Goal: Task Accomplishment & Management: Use online tool/utility

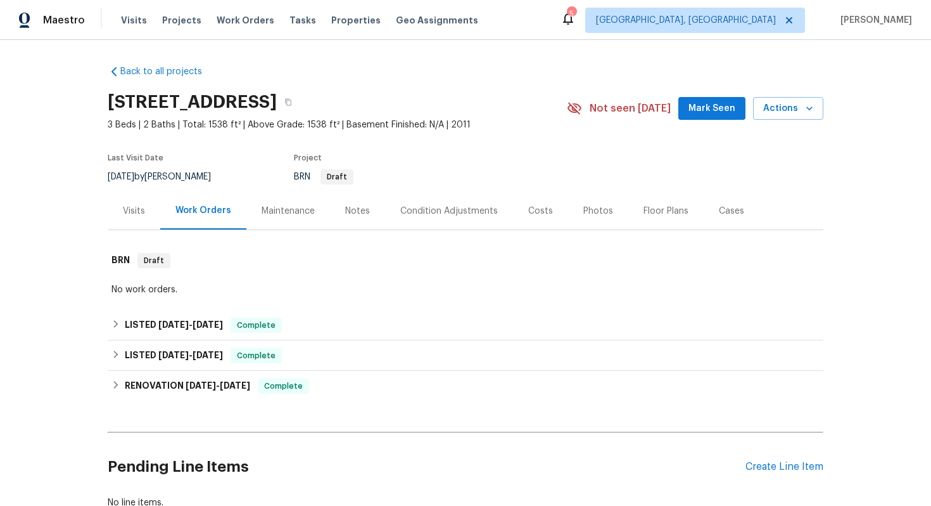
scroll to position [89, 0]
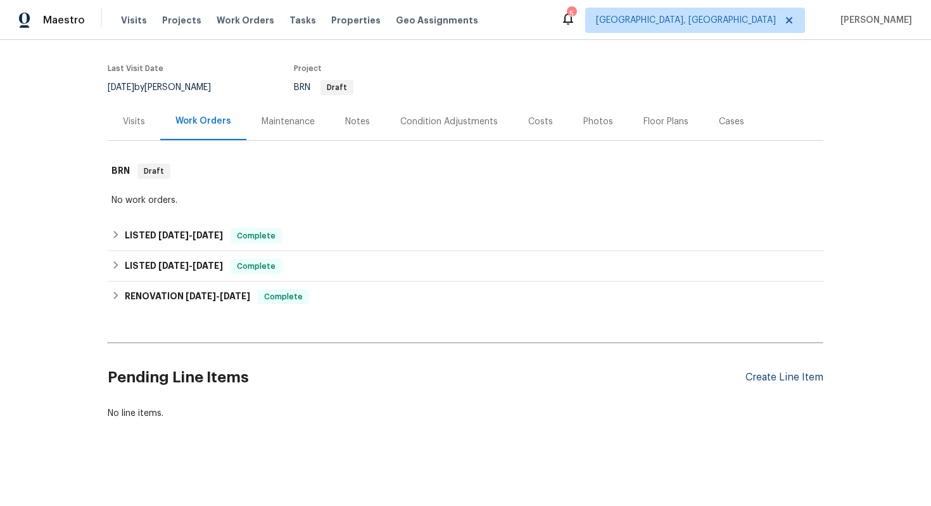
click at [762, 374] on div "Create Line Item" at bounding box center [785, 377] width 78 height 12
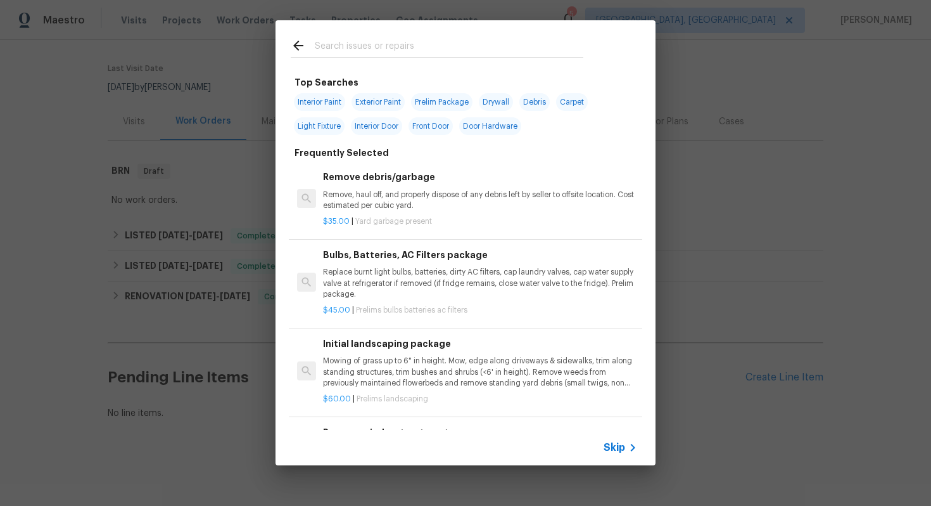
click at [610, 447] on span "Skip" at bounding box center [615, 447] width 22 height 13
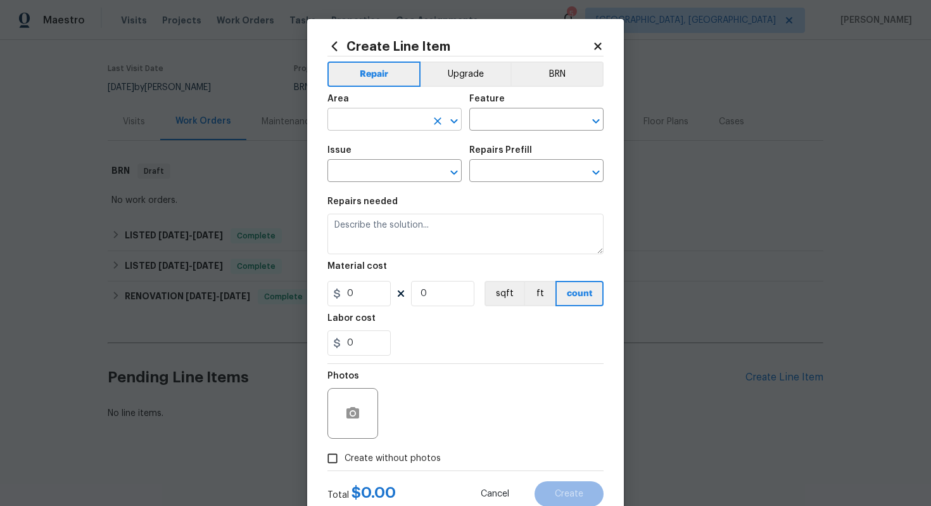
click at [376, 122] on input "text" at bounding box center [377, 121] width 99 height 20
click at [366, 170] on li "Exterior Overall" at bounding box center [395, 170] width 134 height 21
type input "Exterior Overall"
click at [493, 116] on input "text" at bounding box center [518, 121] width 99 height 20
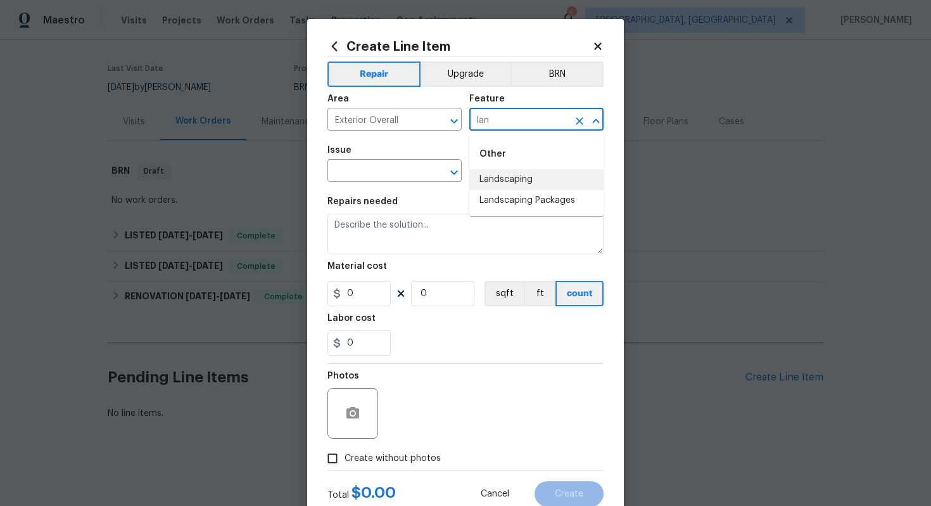
click at [502, 179] on li "Landscaping" at bounding box center [536, 179] width 134 height 21
type input "Landscaping"
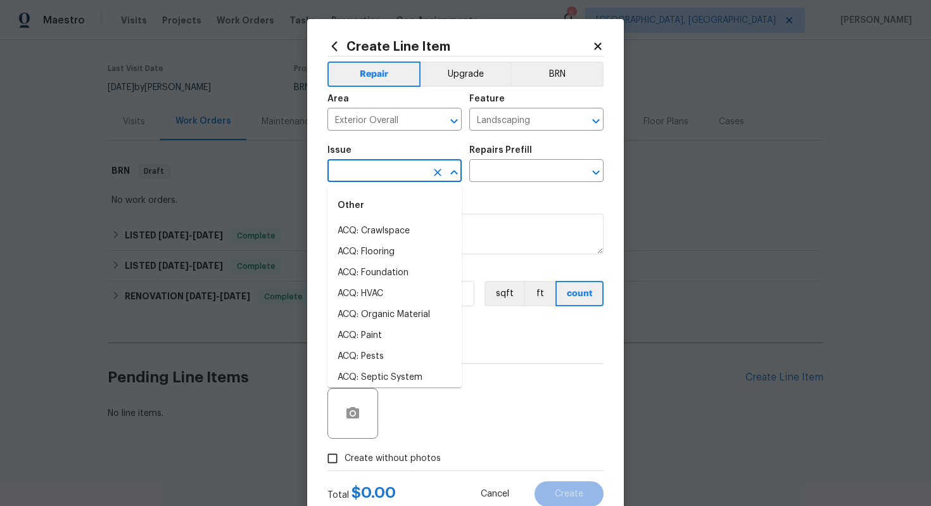
click at [371, 169] on input "text" at bounding box center [377, 172] width 99 height 20
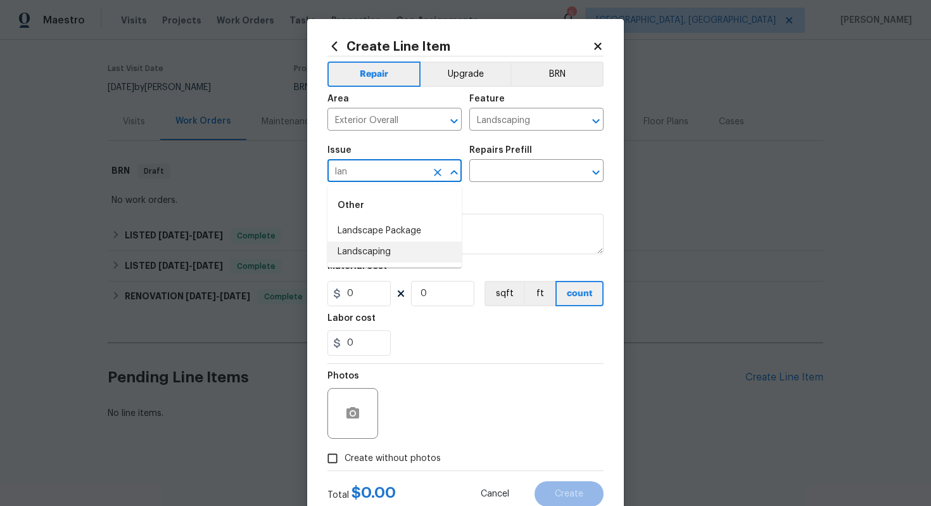
click at [360, 247] on li "Landscaping" at bounding box center [395, 251] width 134 height 21
type input "Landscaping"
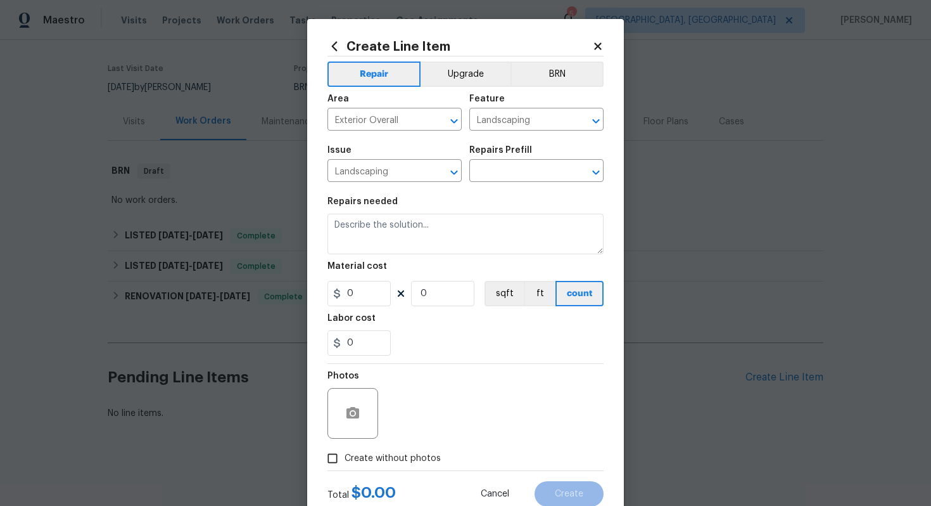
click at [487, 184] on div "Issue Landscaping ​ Repairs Prefill ​" at bounding box center [466, 163] width 276 height 51
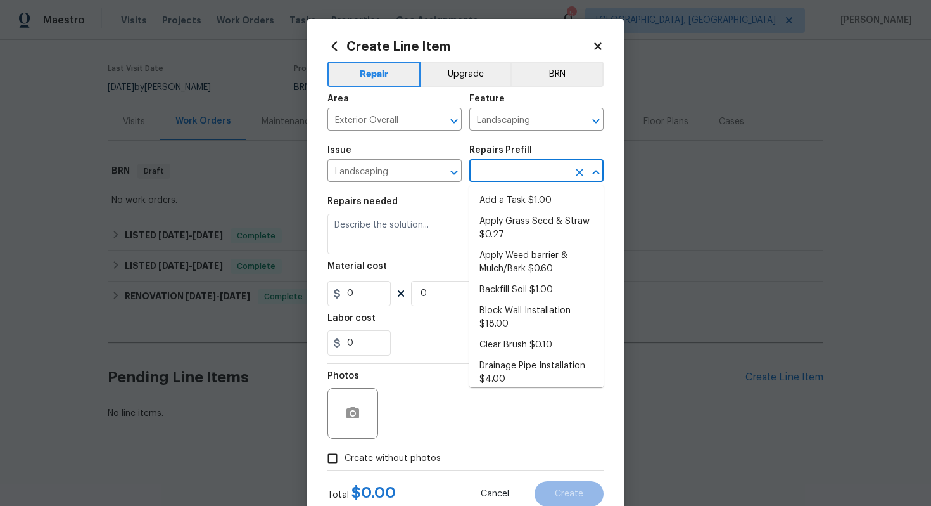
click at [487, 177] on input "text" at bounding box center [518, 172] width 99 height 20
click at [487, 199] on li "Add a Task $1.00" at bounding box center [536, 200] width 134 height 21
type input "Add a Task $1.00"
type textarea "HPM to detail"
type input "1"
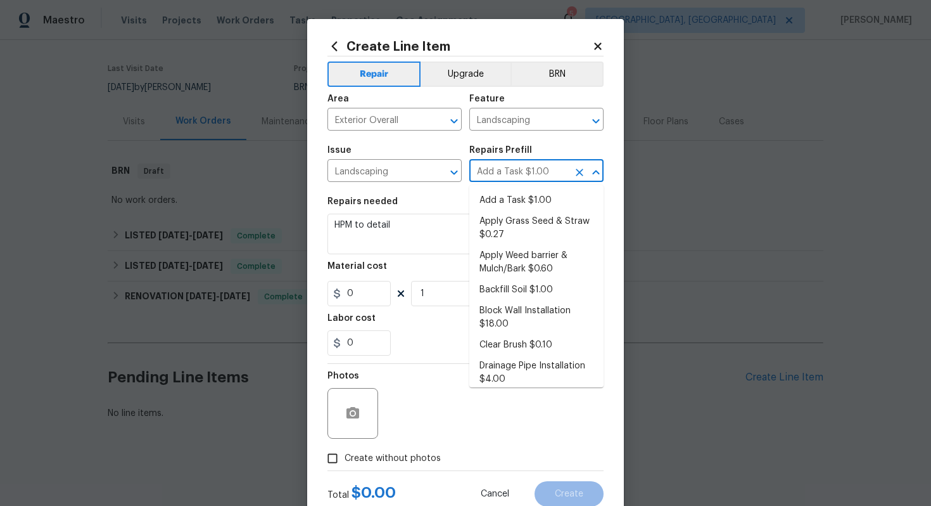
type input "1"
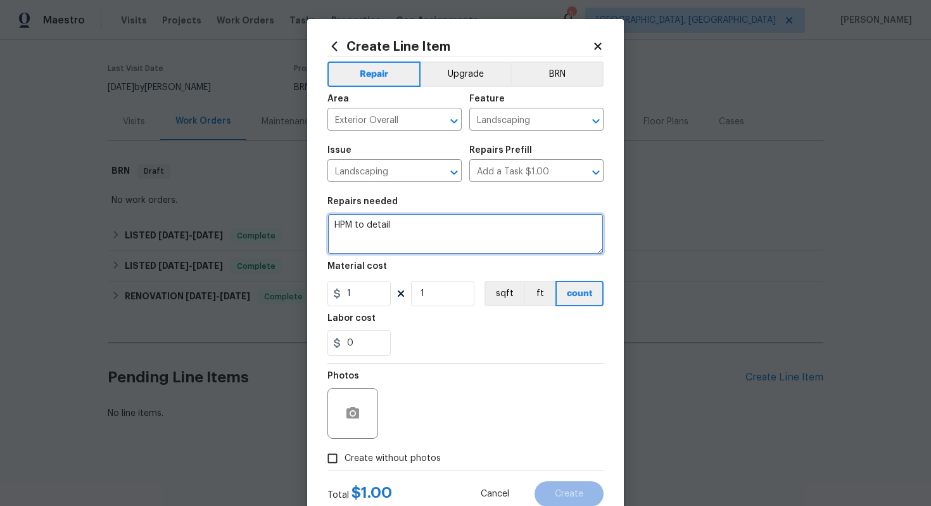
drag, startPoint x: 472, startPoint y: 229, endPoint x: 142, endPoint y: 213, distance: 330.5
click at [142, 213] on div "Create Line Item Repair Upgrade BRN Area Exterior Overall ​ Feature Landscaping…" at bounding box center [465, 253] width 931 height 506
paste textarea "Trim Shrubs"
type textarea "HOA violation: Trim Shrubs and update after photos."
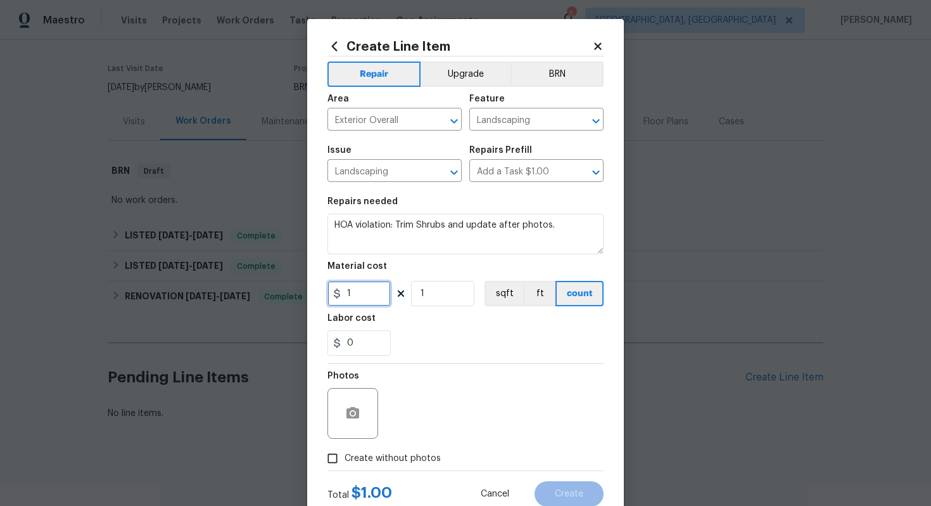
click at [372, 298] on input "1" at bounding box center [359, 293] width 63 height 25
type input "75"
click at [364, 413] on button "button" at bounding box center [353, 413] width 30 height 30
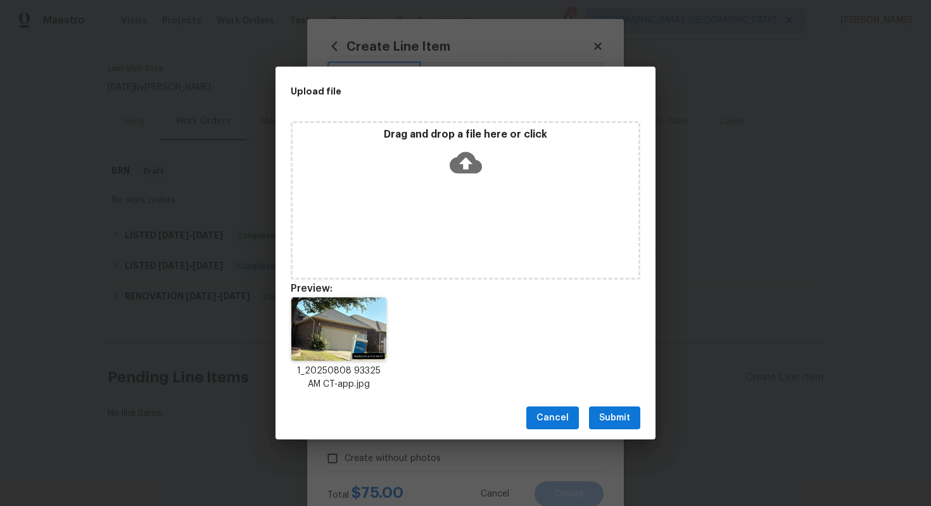
click at [608, 414] on span "Submit" at bounding box center [614, 418] width 31 height 16
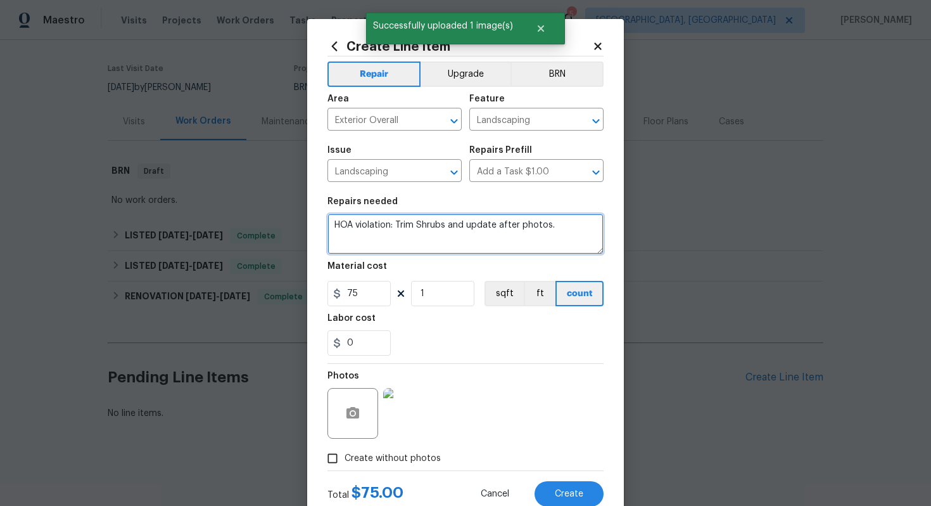
click at [399, 224] on textarea "HOA violation: Trim Shrubs and update after photos." at bounding box center [466, 234] width 276 height 41
click at [449, 248] on textarea "HOA violation: Please trim Shrubs and update after photos." at bounding box center [466, 234] width 276 height 41
type textarea "HOA violation: Please trim Shrubs and update after photos."
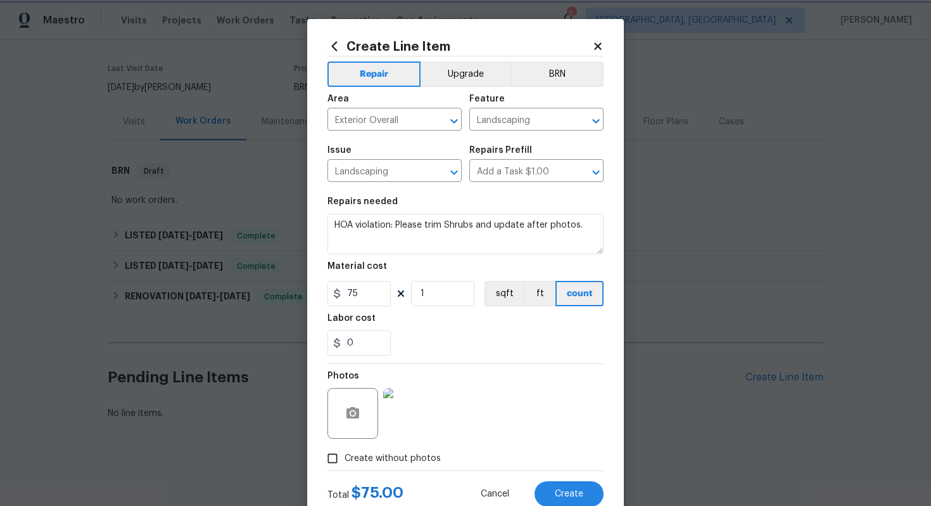
click at [570, 481] on div "Total $ 75.00 Cancel Create" at bounding box center [466, 488] width 276 height 35
click at [570, 480] on div "Total $ 75.00 Cancel Create" at bounding box center [466, 488] width 276 height 35
click at [571, 487] on button "Create" at bounding box center [569, 493] width 69 height 25
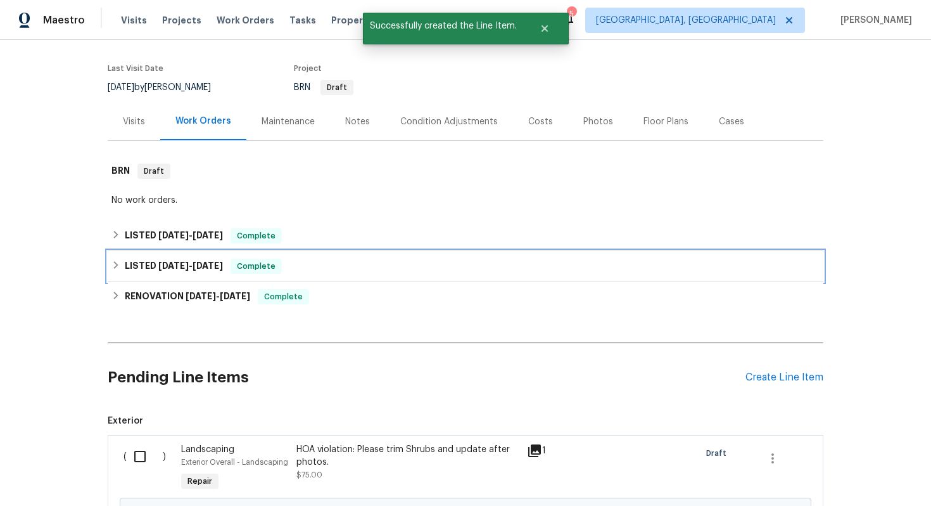
click at [310, 277] on div "LISTED 4/25/25 - 4/26/25 Complete" at bounding box center [466, 266] width 716 height 30
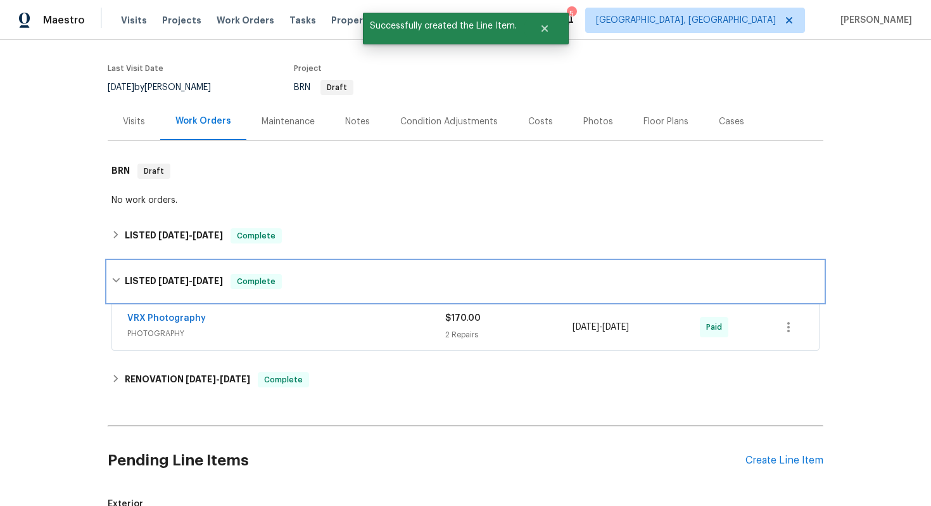
click at [317, 274] on div "LISTED 4/25/25 - 4/26/25 Complete" at bounding box center [466, 281] width 708 height 15
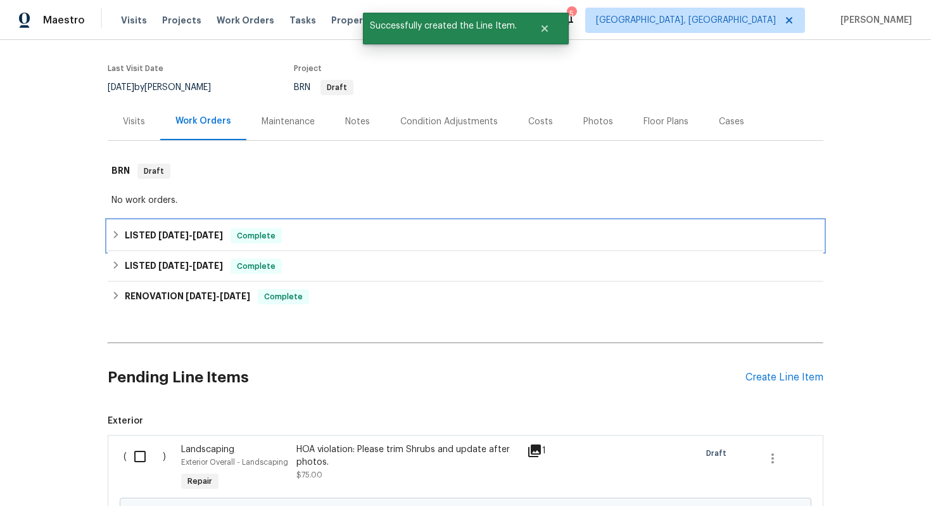
click at [319, 235] on div "LISTED 6/2/25 - 6/3/25 Complete" at bounding box center [466, 235] width 708 height 15
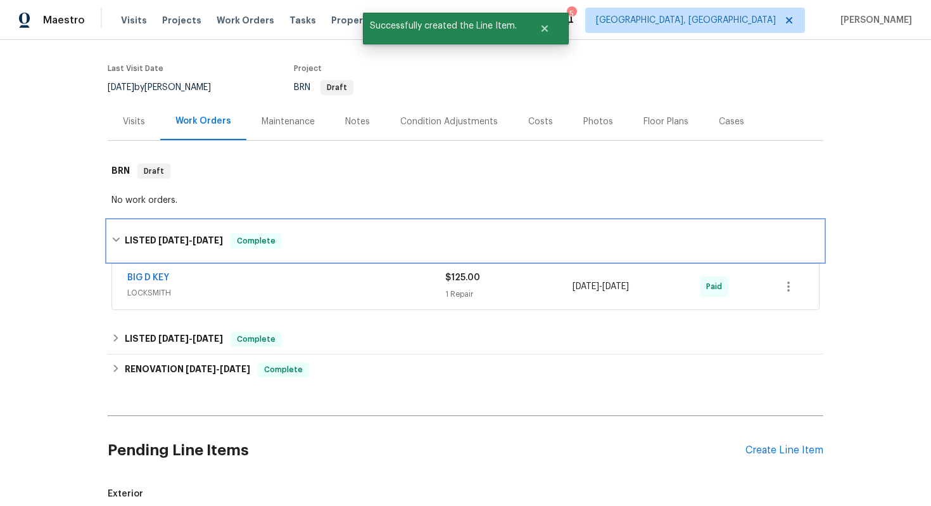
click at [319, 235] on div "LISTED 6/2/25 - 6/3/25 Complete" at bounding box center [466, 240] width 708 height 15
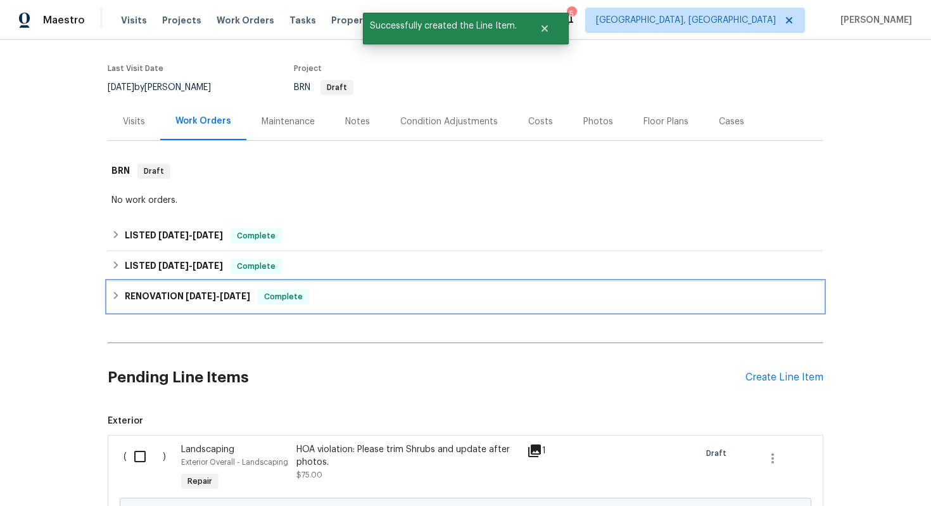
click at [340, 305] on div "RENOVATION 4/16/25 - 4/24/25 Complete" at bounding box center [466, 296] width 716 height 30
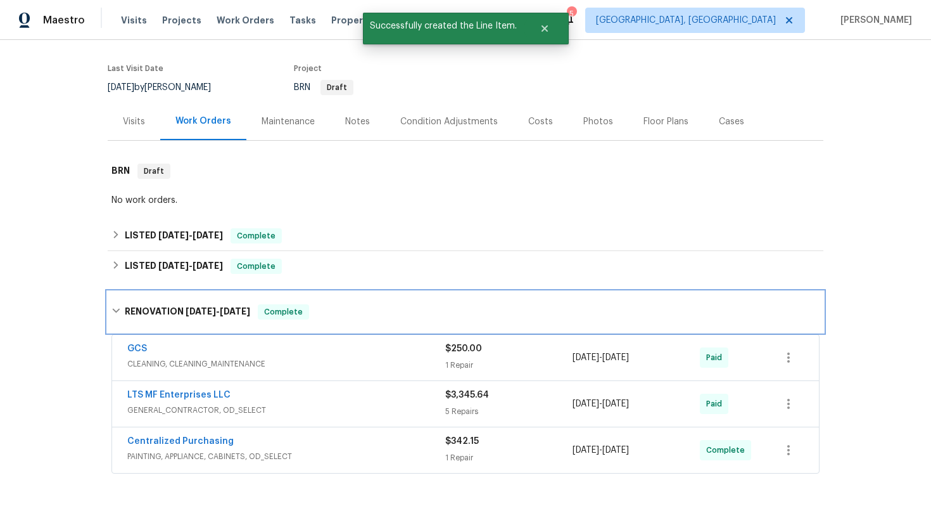
click at [340, 307] on div "RENOVATION 4/16/25 - 4/24/25 Complete" at bounding box center [466, 311] width 708 height 15
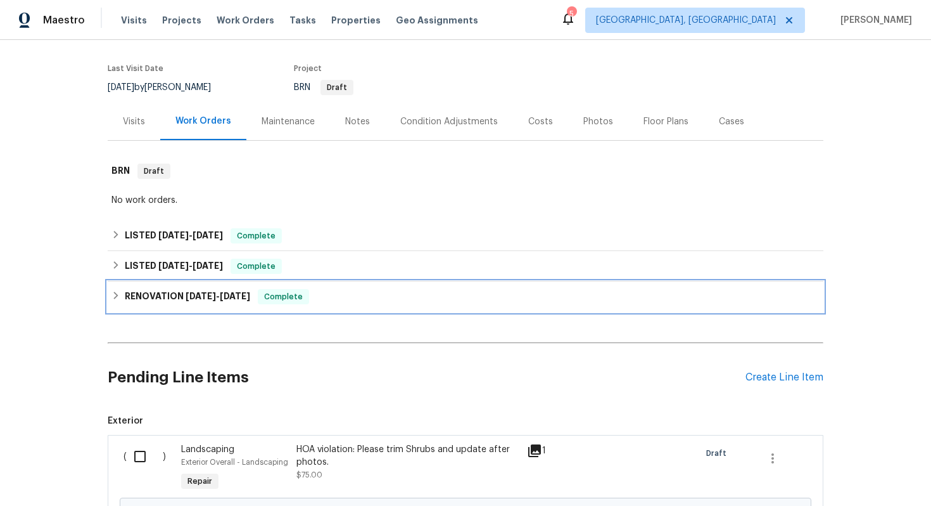
scroll to position [228, 0]
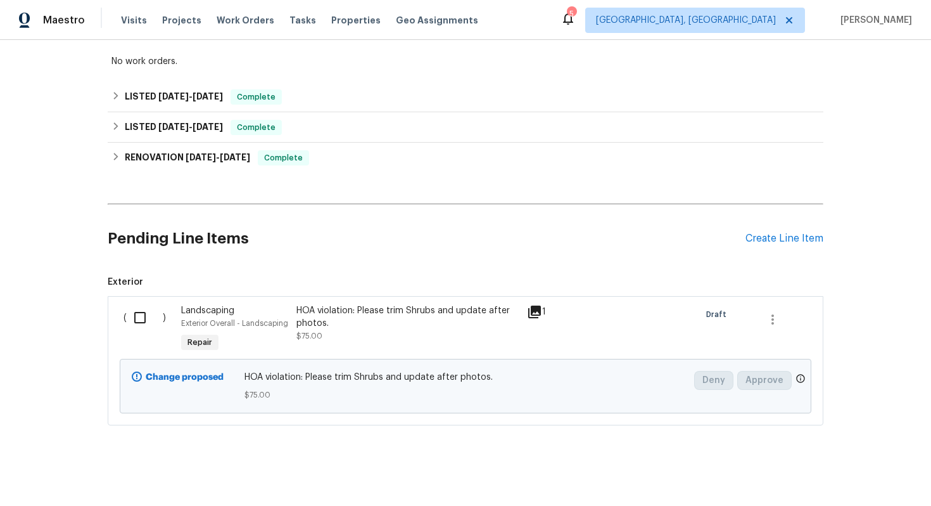
click at [144, 317] on input "checkbox" at bounding box center [145, 317] width 36 height 27
click at [873, 469] on span "Create Work Order" at bounding box center [859, 474] width 84 height 16
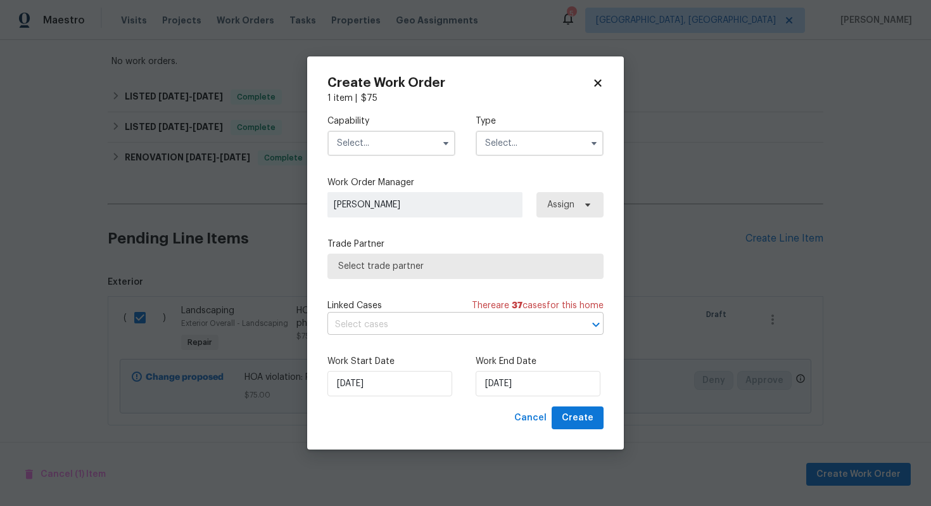
click at [471, 320] on input "text" at bounding box center [448, 325] width 241 height 20
click at [595, 82] on icon at bounding box center [597, 82] width 11 height 11
checkbox input "false"
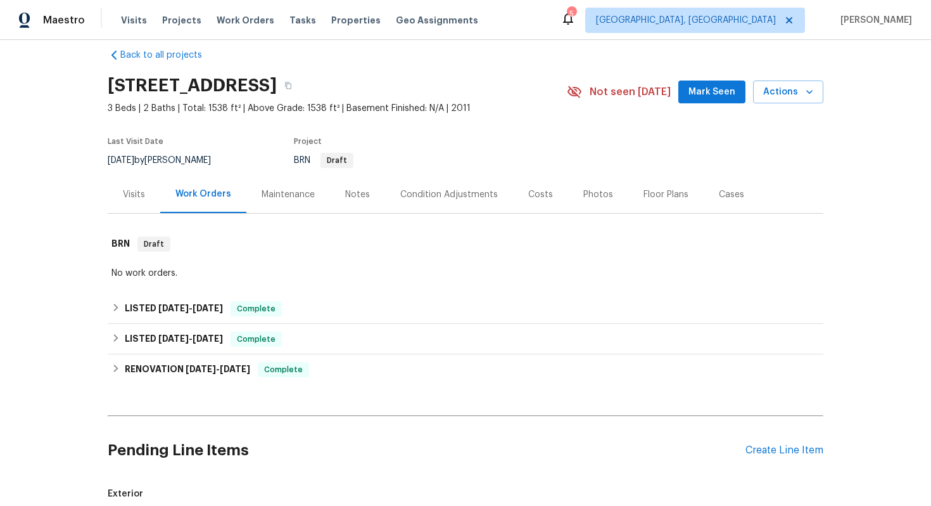
scroll to position [0, 0]
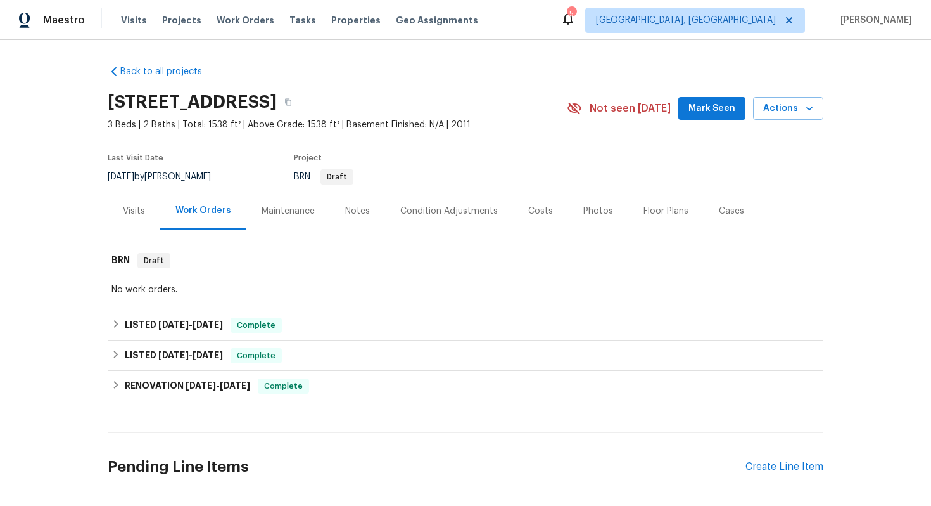
click at [727, 210] on div "Cases" at bounding box center [731, 211] width 25 height 13
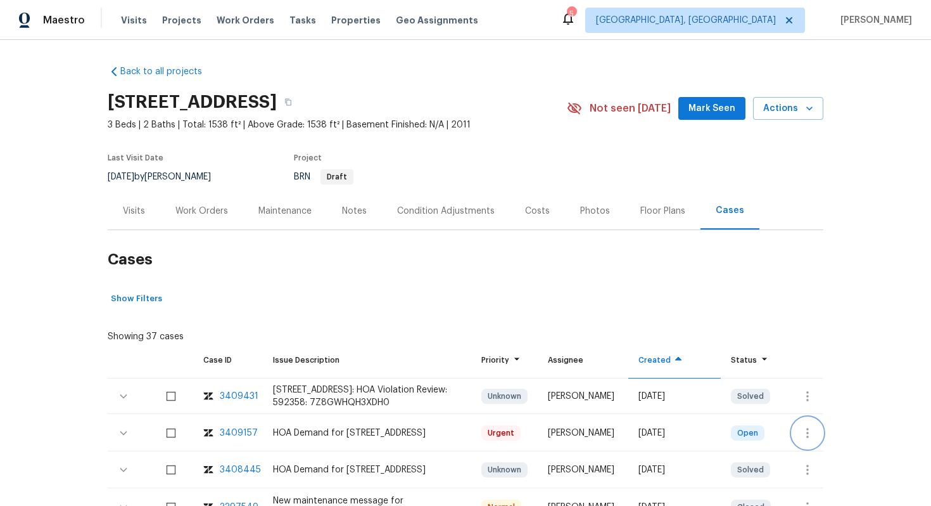
click at [812, 426] on icon "button" at bounding box center [807, 432] width 15 height 15
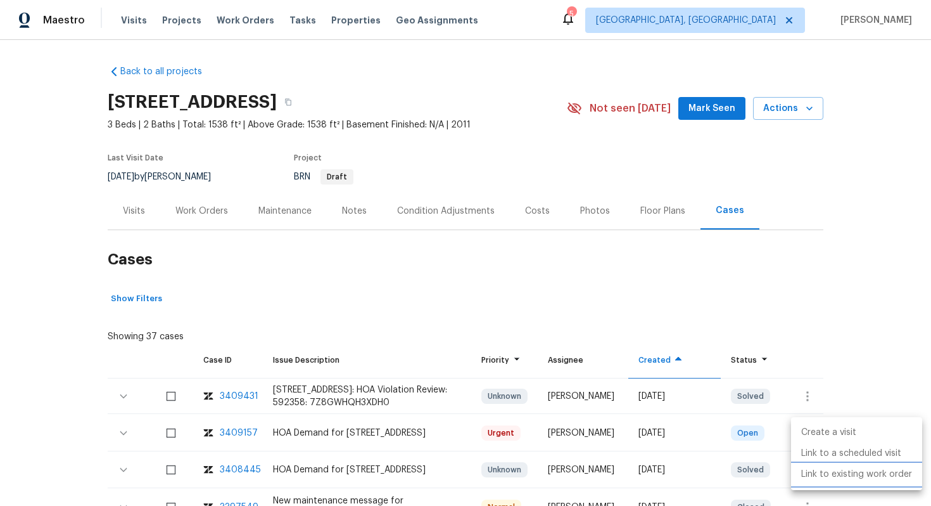
click at [845, 473] on li "Link to existing work order" at bounding box center [856, 474] width 131 height 21
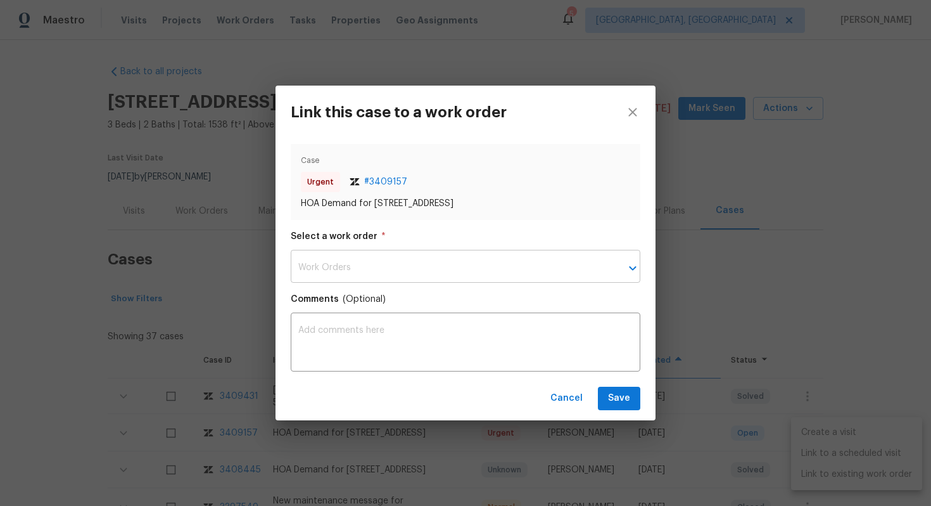
click at [566, 260] on input "text" at bounding box center [448, 268] width 314 height 30
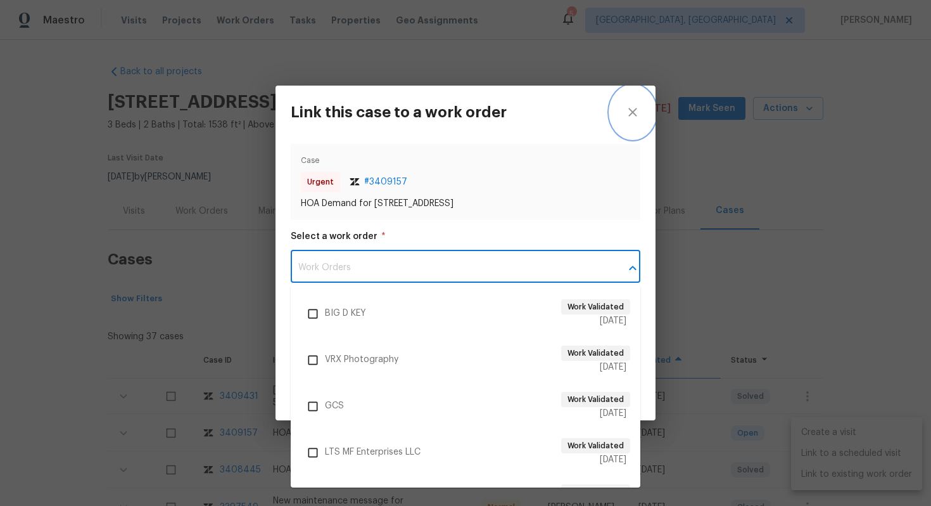
click at [636, 103] on button "close" at bounding box center [633, 112] width 46 height 53
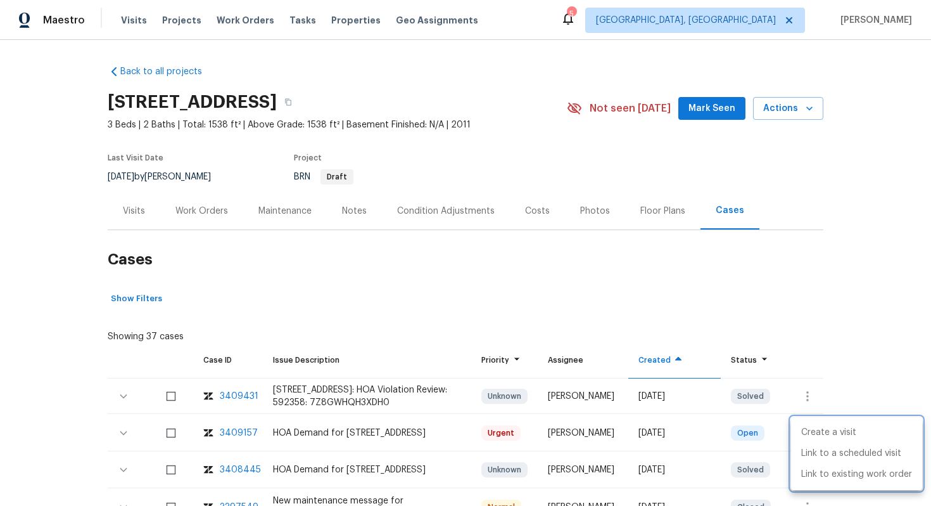
click at [213, 212] on div at bounding box center [465, 253] width 931 height 506
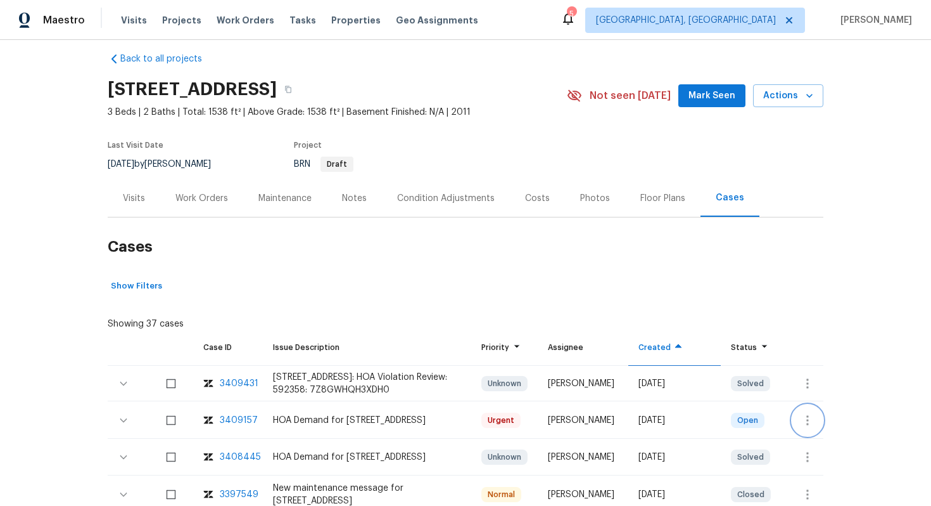
scroll to position [25, 0]
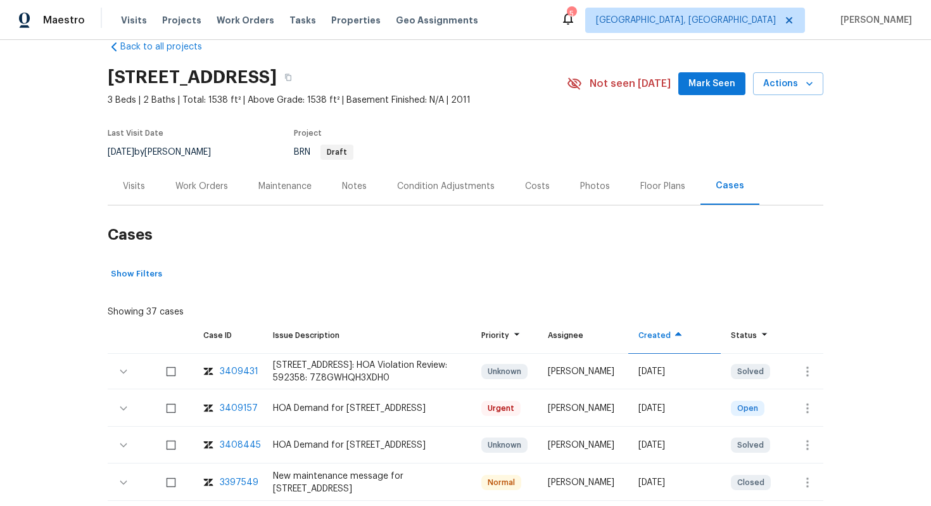
click at [206, 180] on div "Work Orders" at bounding box center [201, 186] width 53 height 13
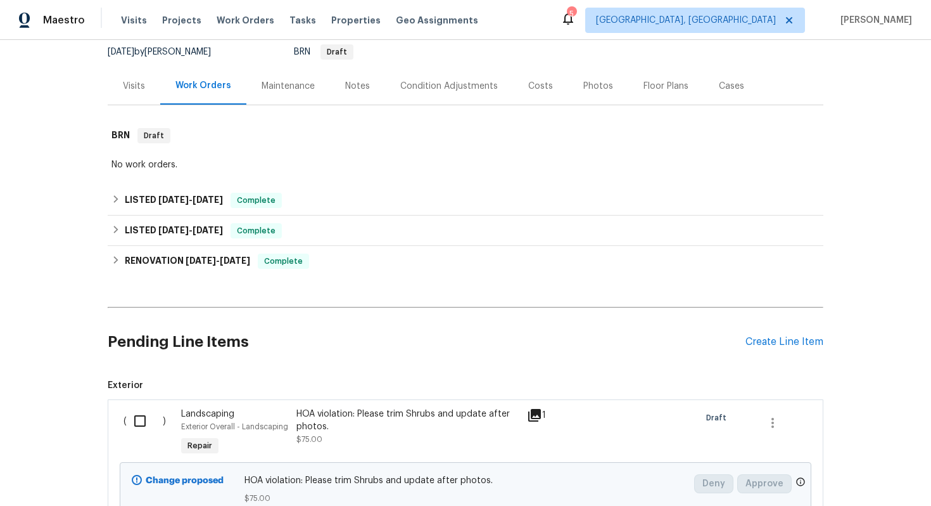
scroll to position [152, 0]
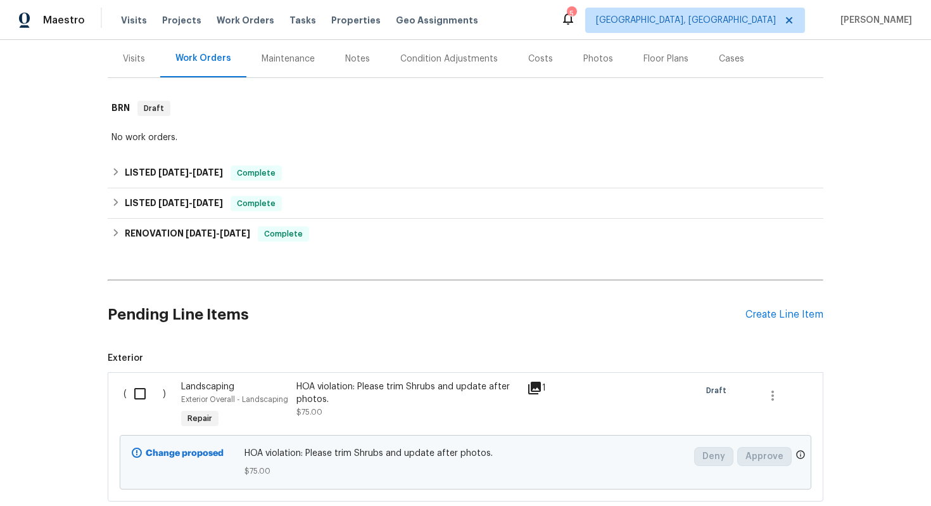
click at [148, 395] on input "checkbox" at bounding box center [145, 393] width 36 height 27
checkbox input "true"
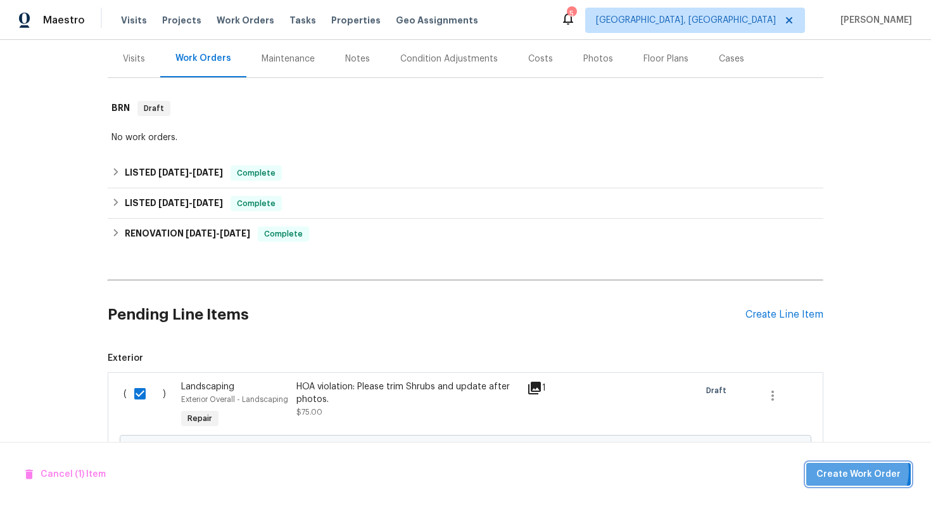
click at [860, 470] on span "Create Work Order" at bounding box center [859, 474] width 84 height 16
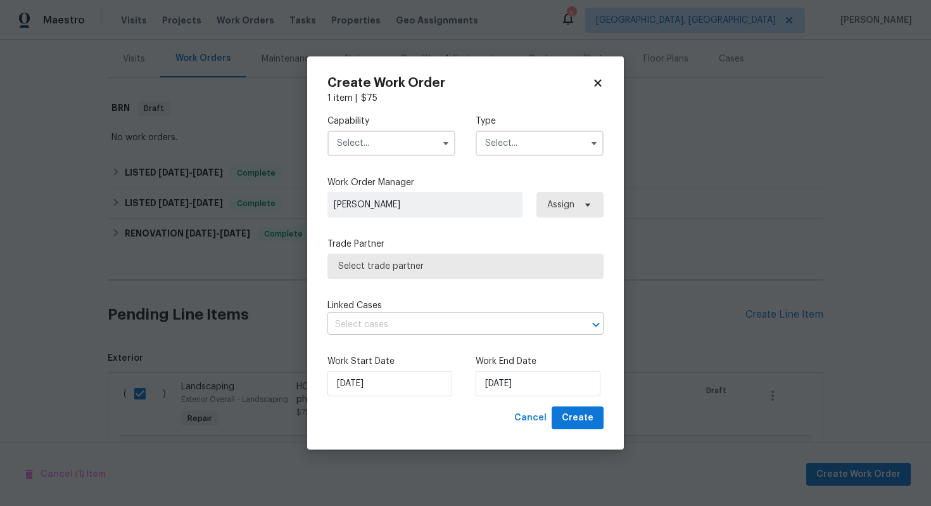
click at [388, 326] on input "text" at bounding box center [448, 325] width 241 height 20
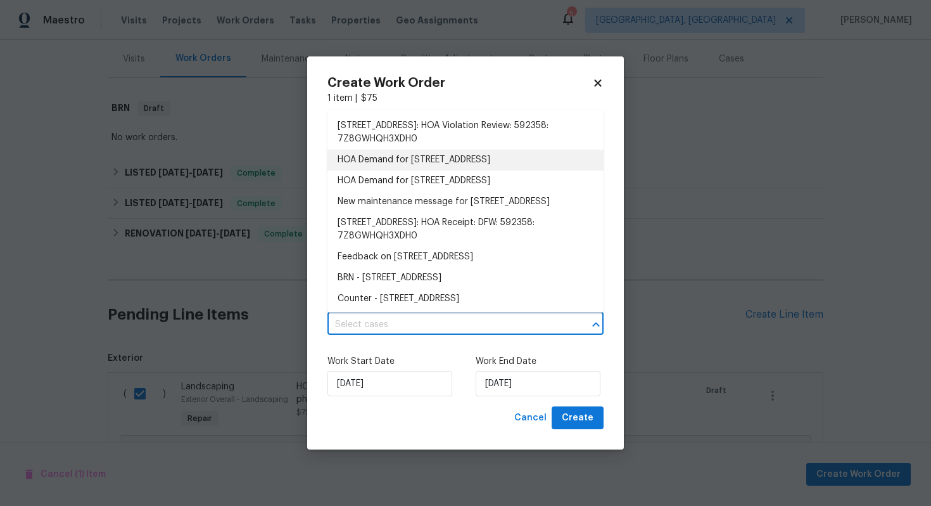
click at [413, 165] on li "HOA Demand for 4404 Coney Island Dr, Frisco, TX 75036" at bounding box center [466, 160] width 276 height 21
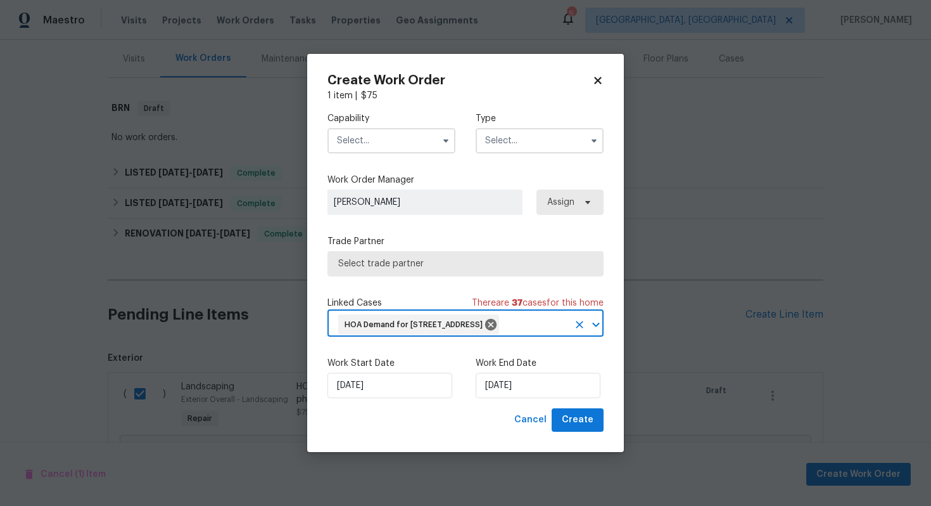
click at [380, 144] on div "Capability Type" at bounding box center [466, 132] width 276 height 61
click at [383, 134] on input "text" at bounding box center [392, 140] width 128 height 25
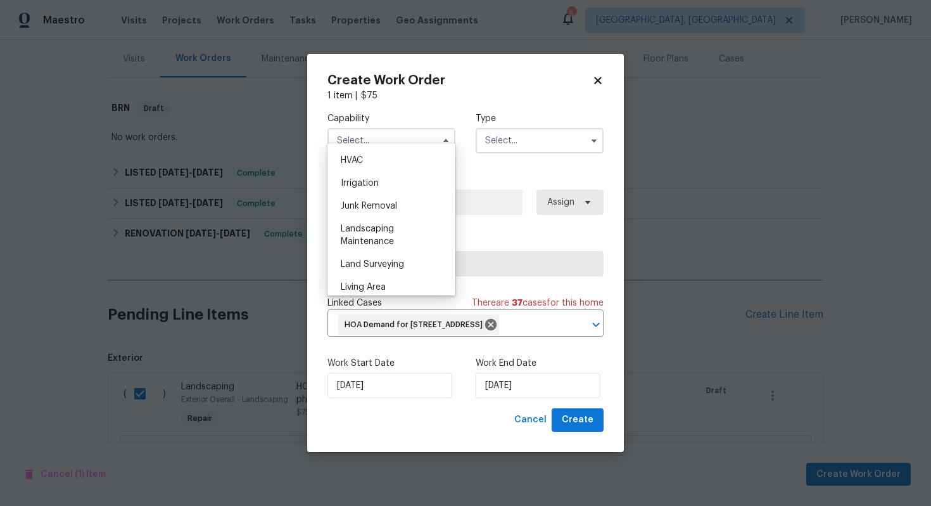
scroll to position [785, 0]
click at [391, 212] on div "Landscaping Maintenance" at bounding box center [392, 212] width 122 height 35
type input "Landscaping Maintenance"
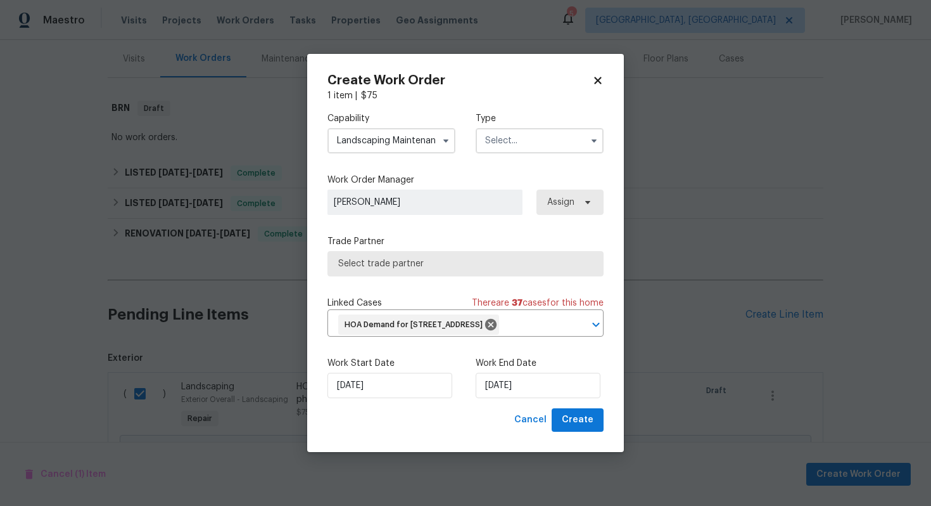
click at [517, 136] on input "text" at bounding box center [540, 140] width 128 height 25
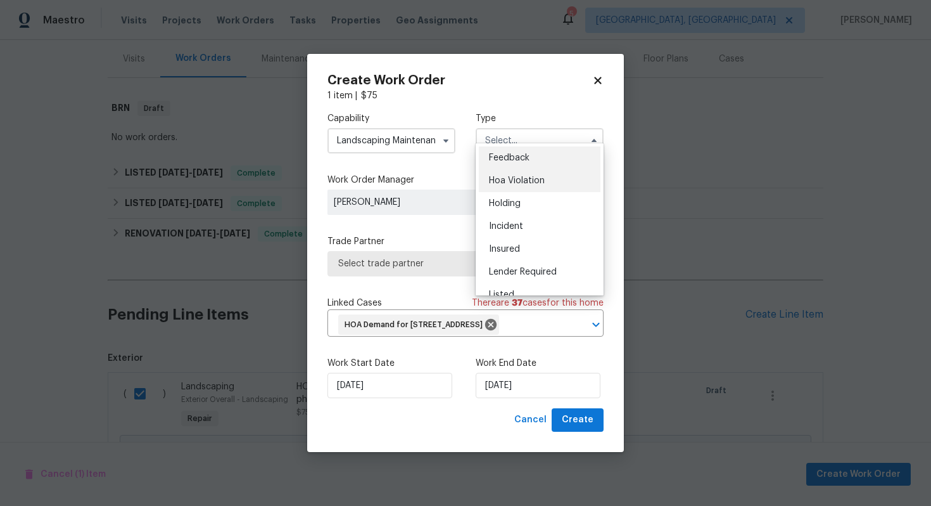
click at [517, 184] on span "Hoa Violation" at bounding box center [517, 180] width 56 height 9
type input "Hoa Violation"
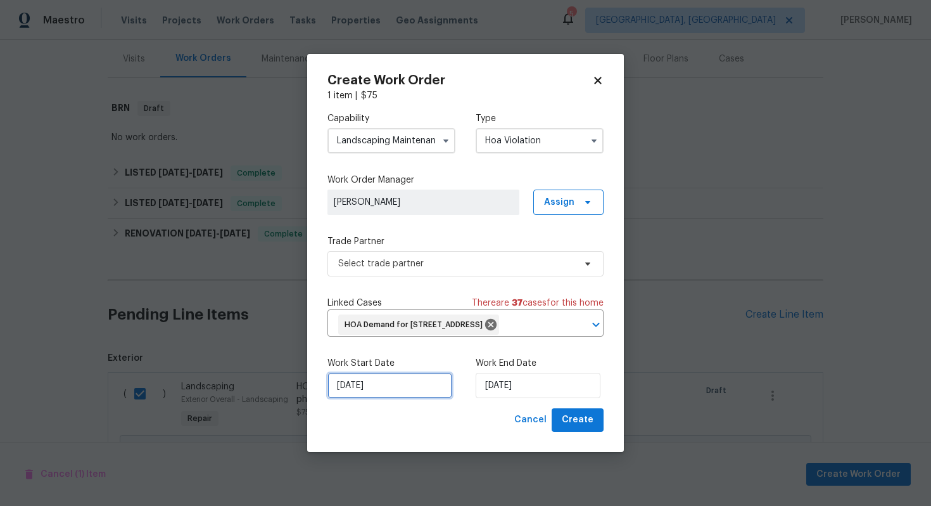
click at [400, 398] on input "12/08/2025" at bounding box center [390, 385] width 125 height 25
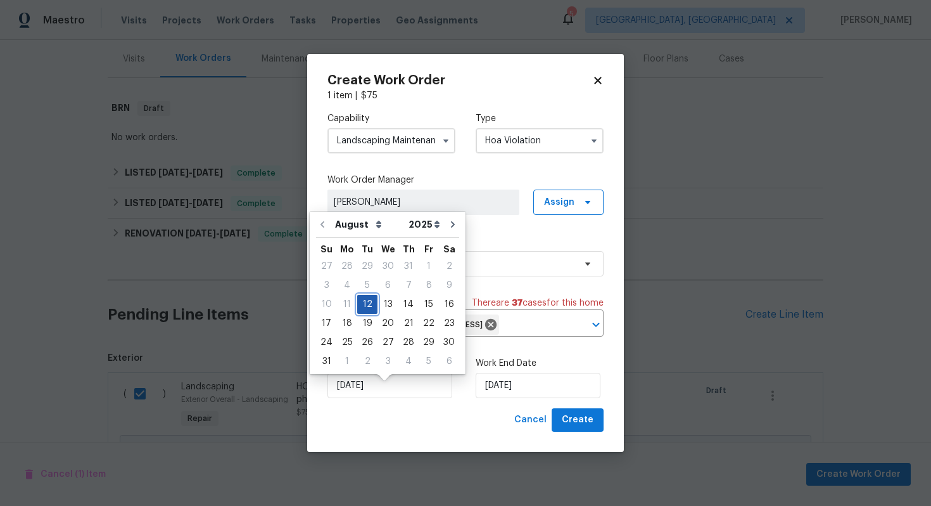
click at [364, 301] on div "12" at bounding box center [367, 304] width 20 height 18
click at [540, 391] on input "12/08/2025" at bounding box center [538, 385] width 125 height 25
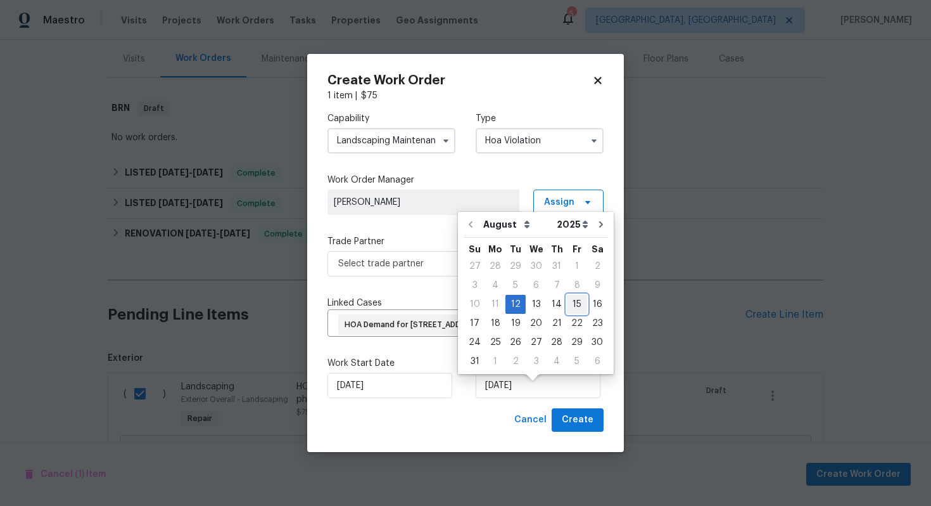
click at [568, 298] on div "15" at bounding box center [577, 304] width 20 height 18
type input "15/08/2025"
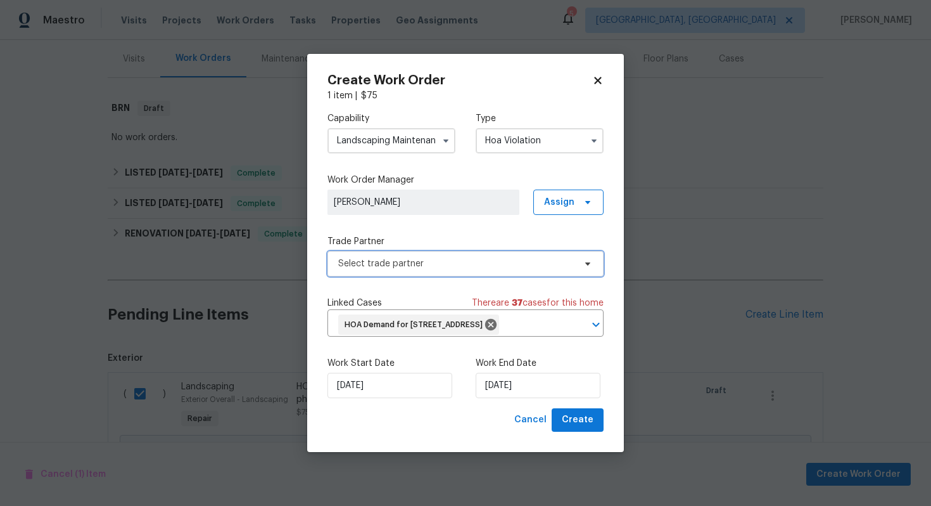
click at [400, 257] on span "Select trade partner" at bounding box center [456, 263] width 236 height 13
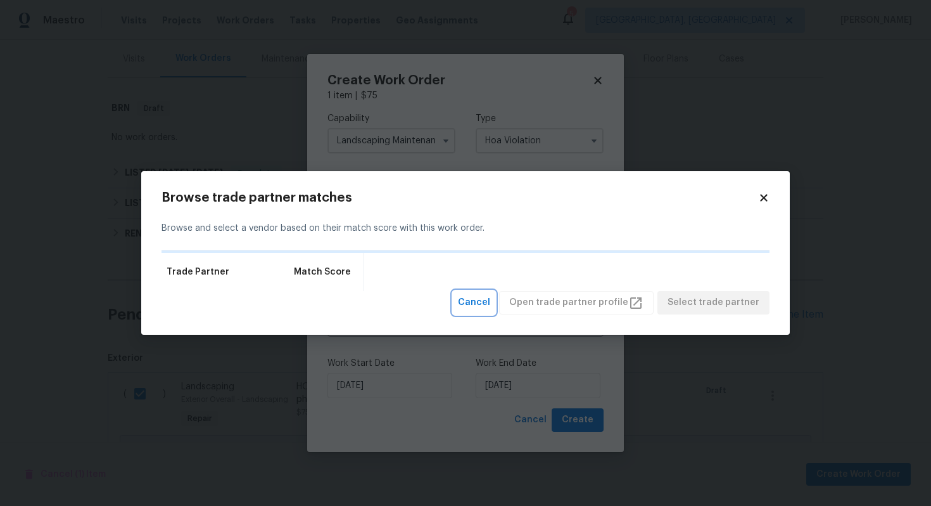
click at [490, 305] on span "Cancel" at bounding box center [474, 303] width 32 height 16
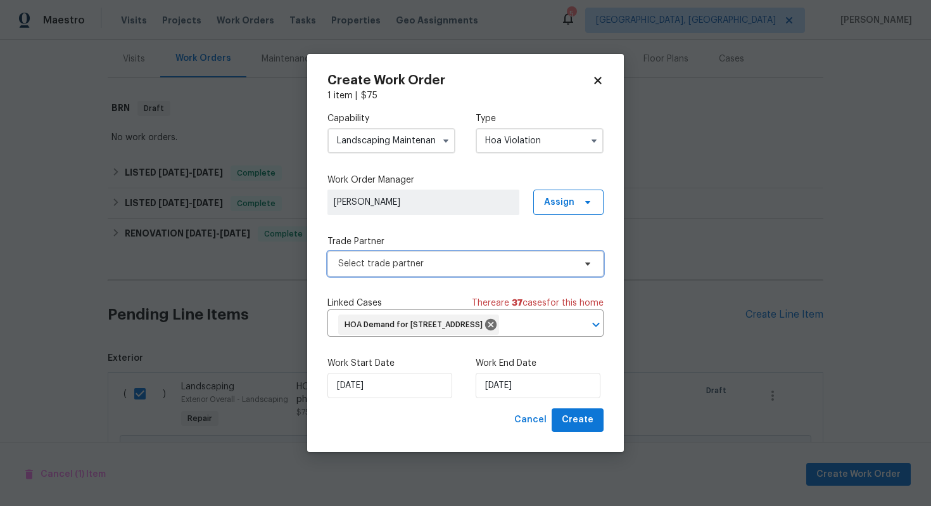
click at [433, 257] on span "Select trade partner" at bounding box center [456, 263] width 236 height 13
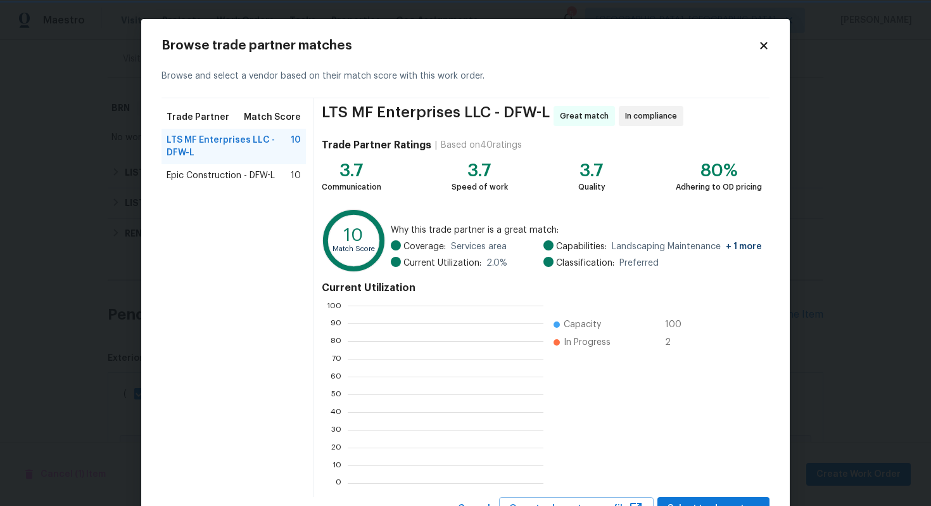
scroll to position [1, 1]
click at [277, 177] on div "Epic Construction - DFW-L 10" at bounding box center [234, 175] width 134 height 13
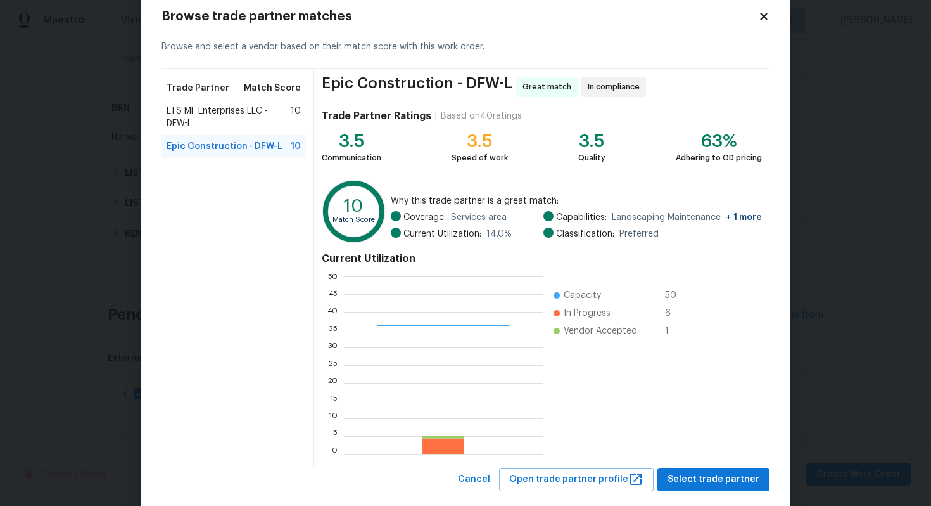
scroll to position [53, 0]
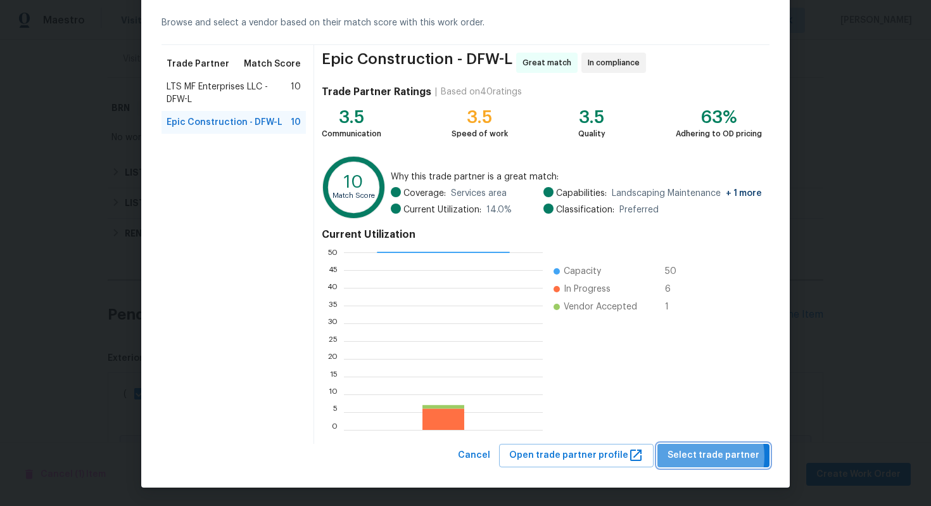
click at [697, 456] on span "Select trade partner" at bounding box center [714, 455] width 92 height 16
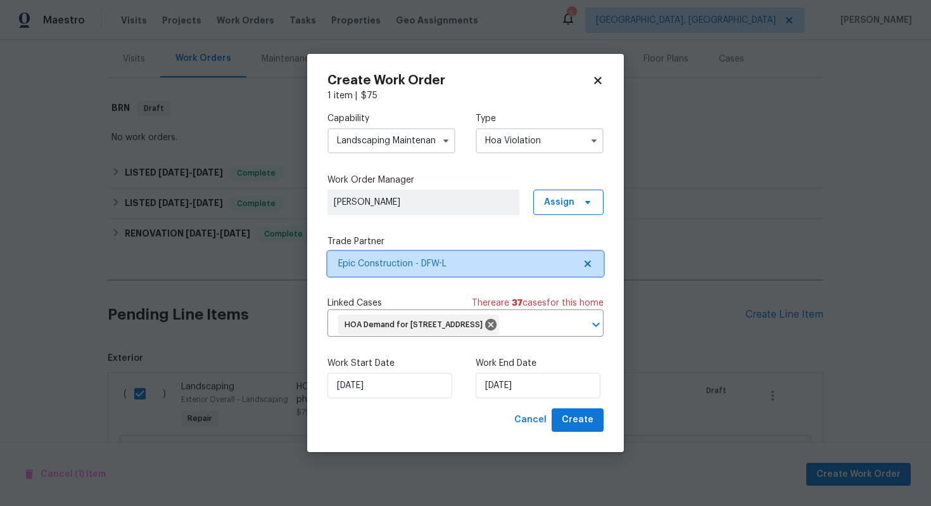
scroll to position [0, 0]
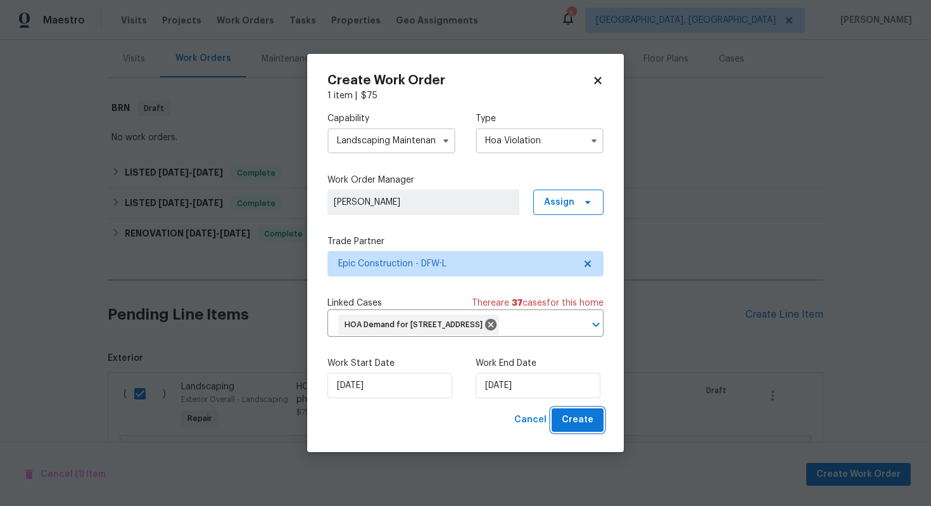
click at [587, 426] on span "Create" at bounding box center [578, 420] width 32 height 16
checkbox input "false"
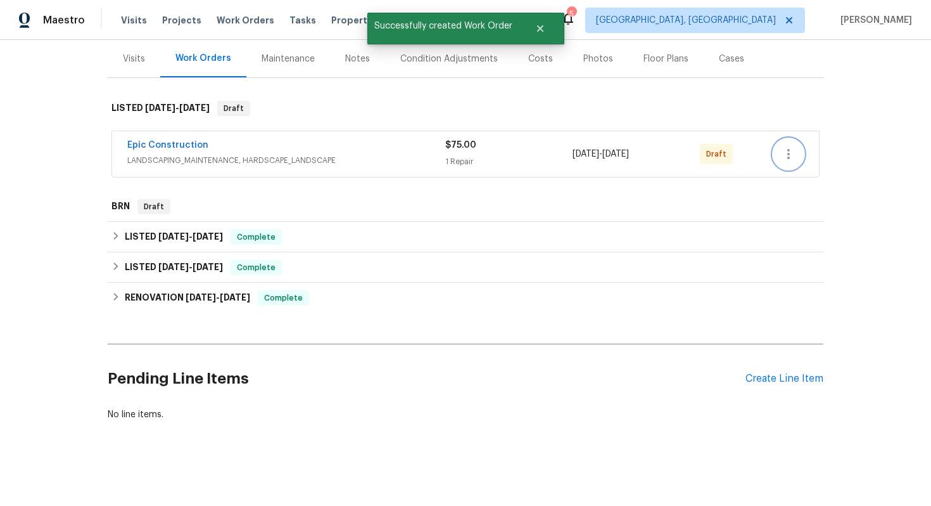
click at [786, 151] on icon "button" at bounding box center [788, 153] width 15 height 15
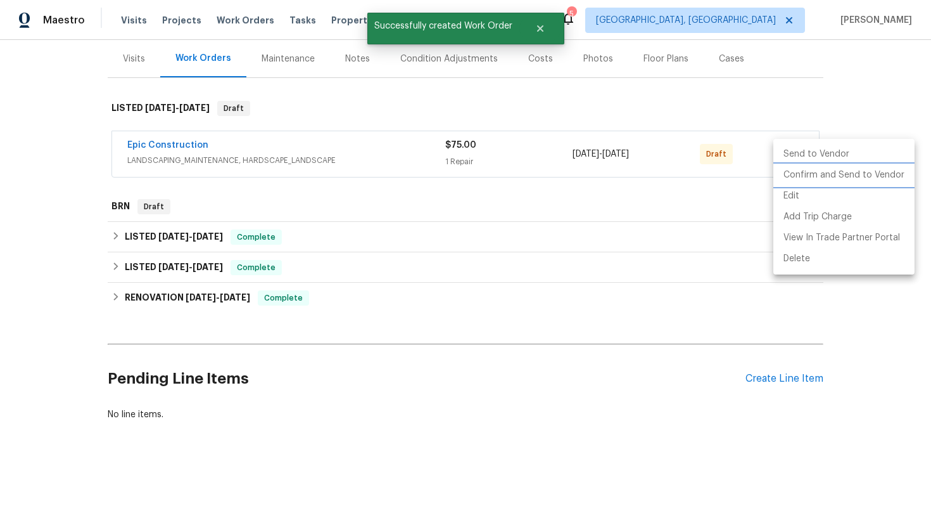
click at [787, 175] on li "Confirm and Send to Vendor" at bounding box center [844, 175] width 141 height 21
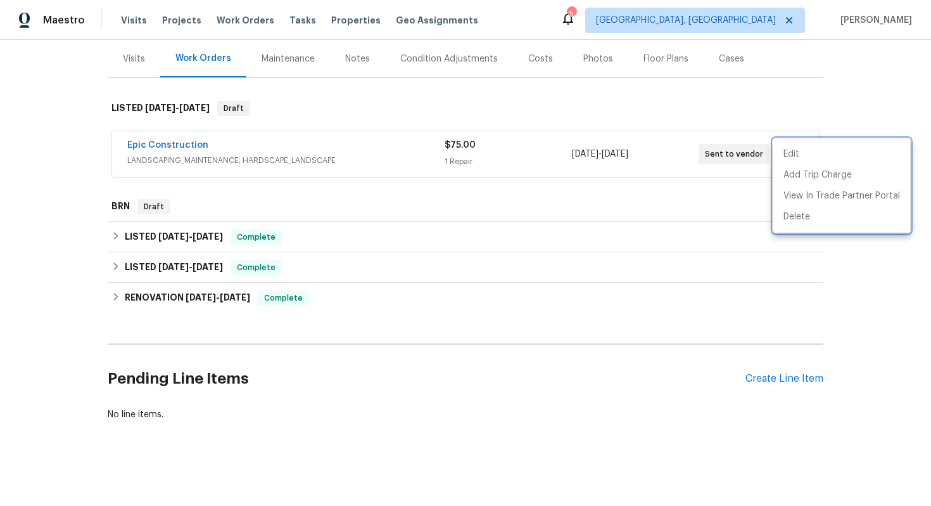
click at [184, 142] on div at bounding box center [465, 253] width 931 height 506
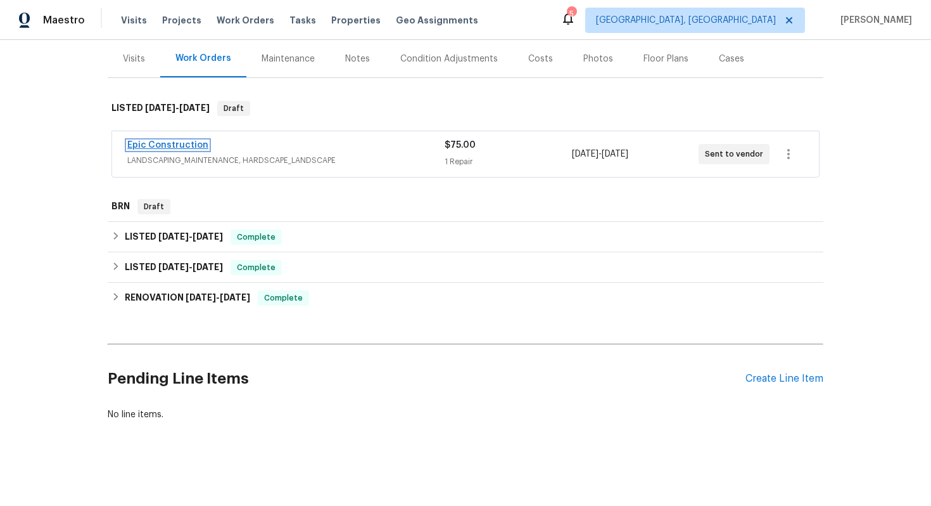
click at [179, 141] on link "Epic Construction" at bounding box center [167, 145] width 81 height 9
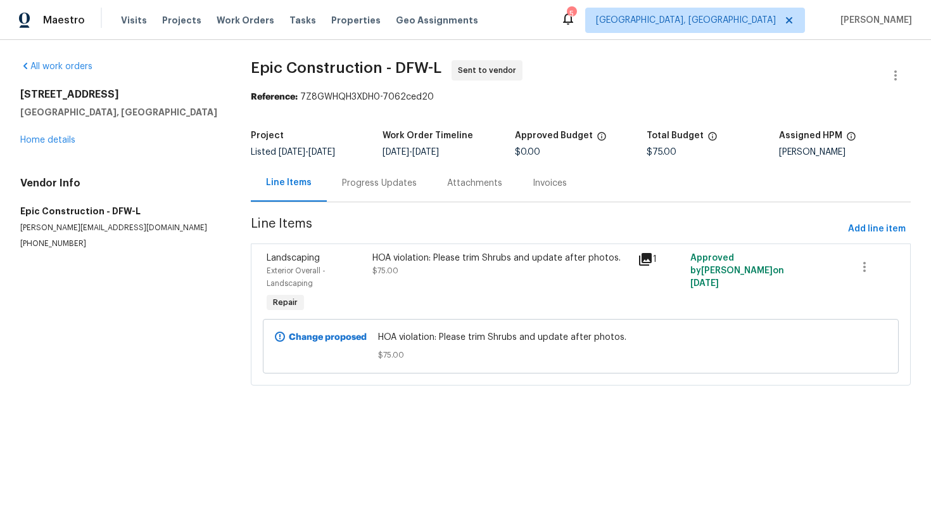
click at [342, 183] on div "Progress Updates" at bounding box center [379, 183] width 75 height 13
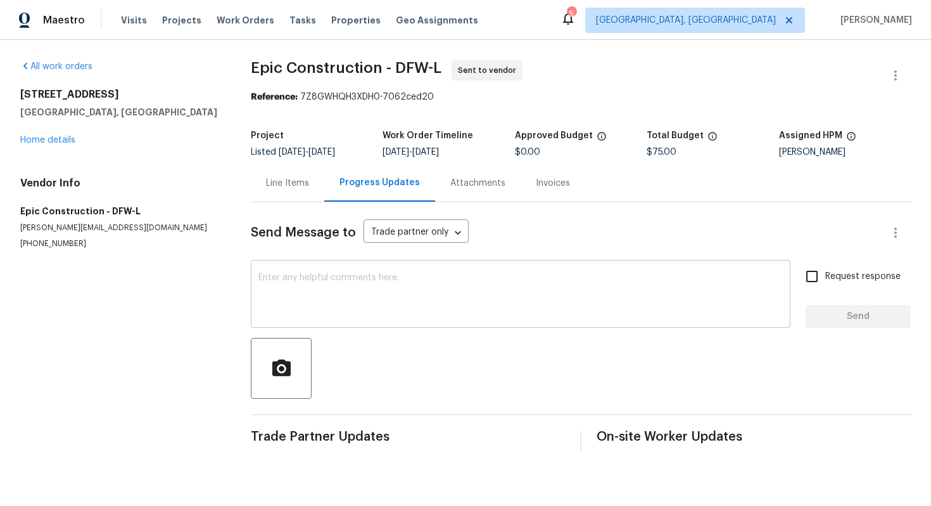
click at [364, 303] on textarea at bounding box center [520, 295] width 525 height 44
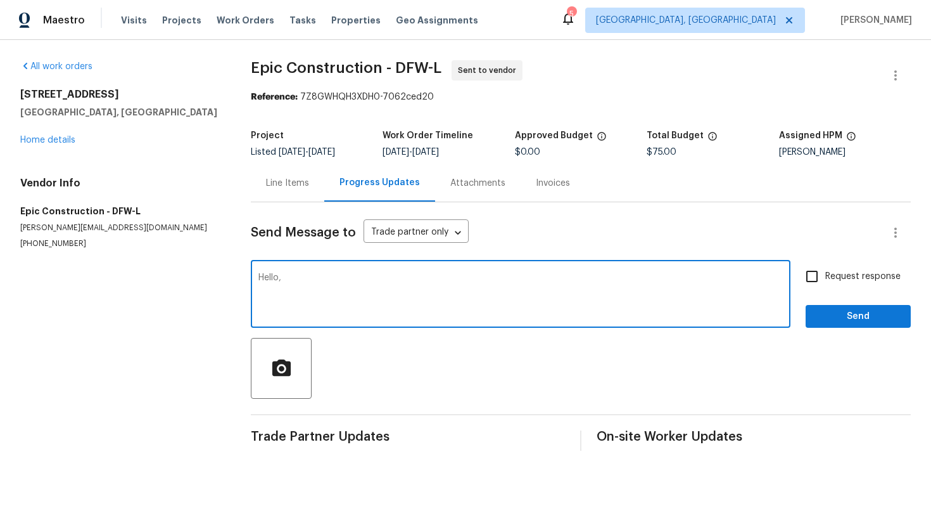
paste textarea "This property is set to close, so we kindly ask if you could prioritize this. T…"
type textarea "Hello, This property is set to close, so we kindly ask if you could prioritize …"
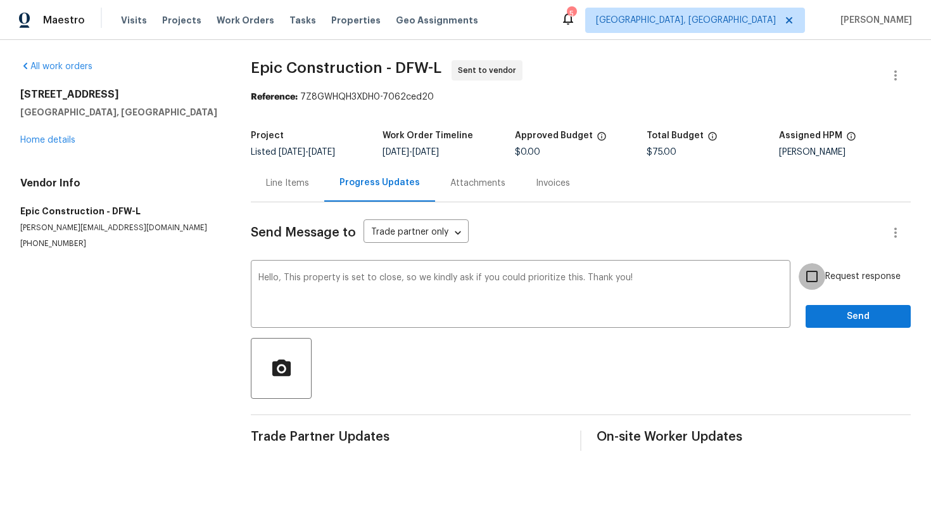
click at [808, 289] on input "Request response" at bounding box center [812, 276] width 27 height 27
checkbox input "true"
click at [830, 326] on button "Send" at bounding box center [858, 316] width 105 height 23
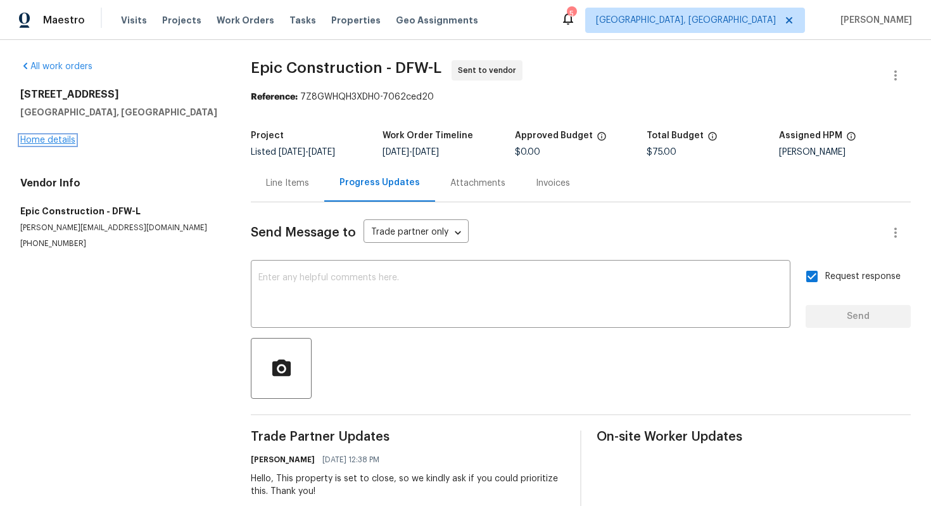
click at [59, 144] on link "Home details" at bounding box center [47, 140] width 55 height 9
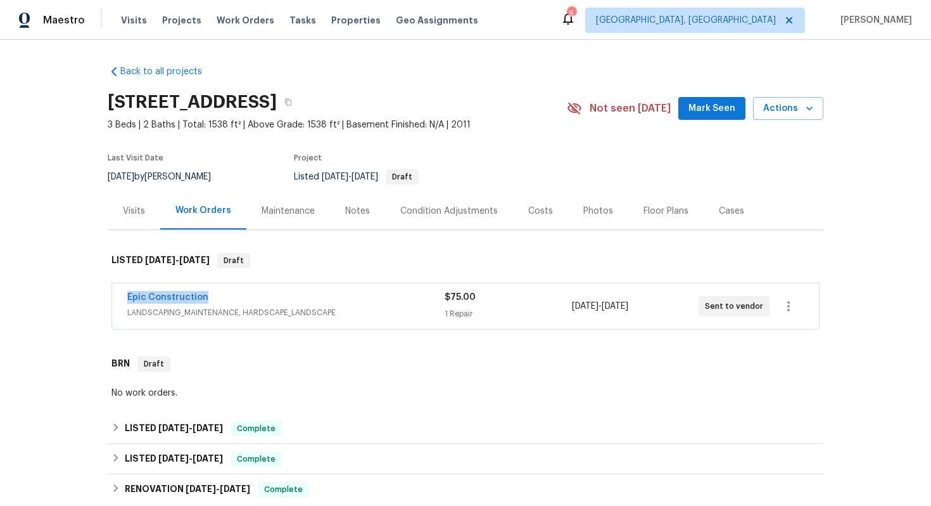
drag, startPoint x: 231, startPoint y: 295, endPoint x: 117, endPoint y: 292, distance: 114.7
click at [117, 292] on div "Epic Construction LANDSCAPING_MAINTENANCE, HARDSCAPE_LANDSCAPE $75.00 1 Repair …" at bounding box center [465, 306] width 707 height 46
copy link "Epic Construction"
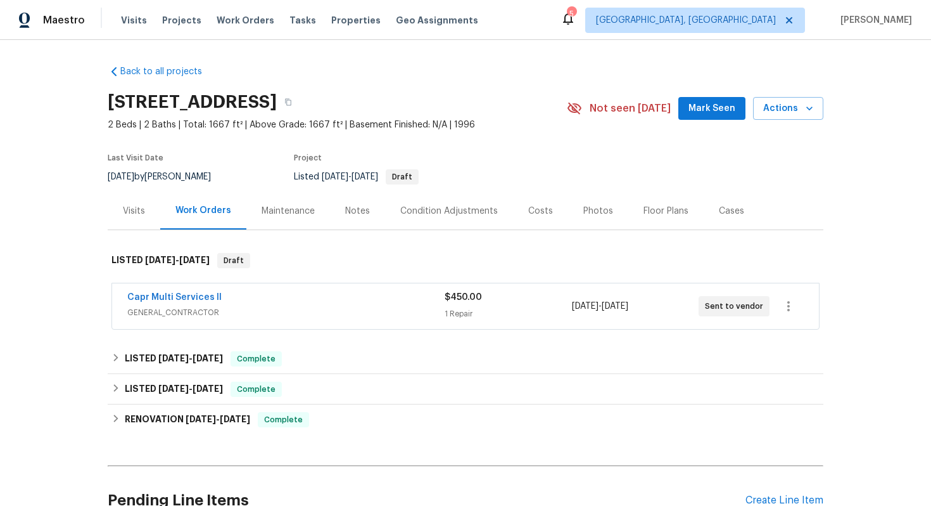
click at [272, 297] on div "Capr Multi Services ll" at bounding box center [285, 298] width 317 height 15
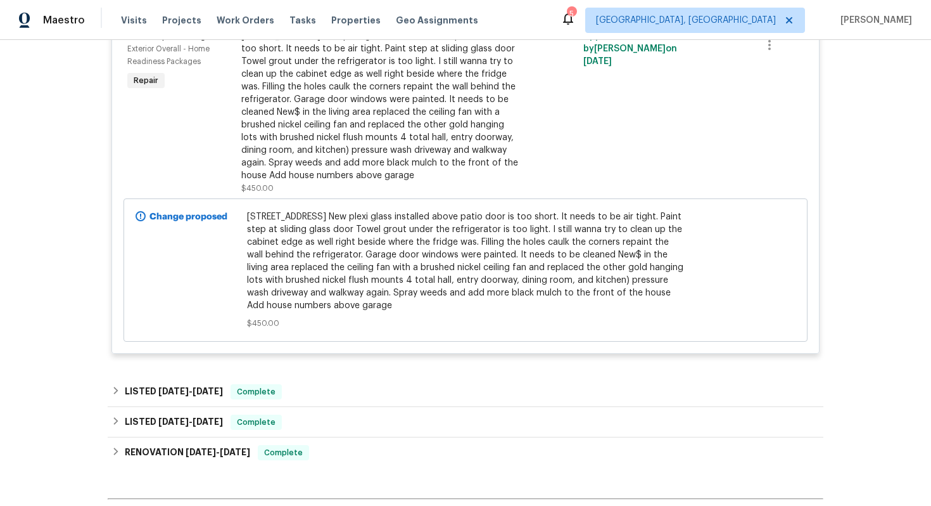
scroll to position [340, 0]
drag, startPoint x: 252, startPoint y: 186, endPoint x: 322, endPoint y: 185, distance: 69.7
click at [322, 181] on div "10350 SW 62nd Terrace Rd, Ocala, FL 34476 New plexi glass installed above patio…" at bounding box center [379, 105] width 277 height 152
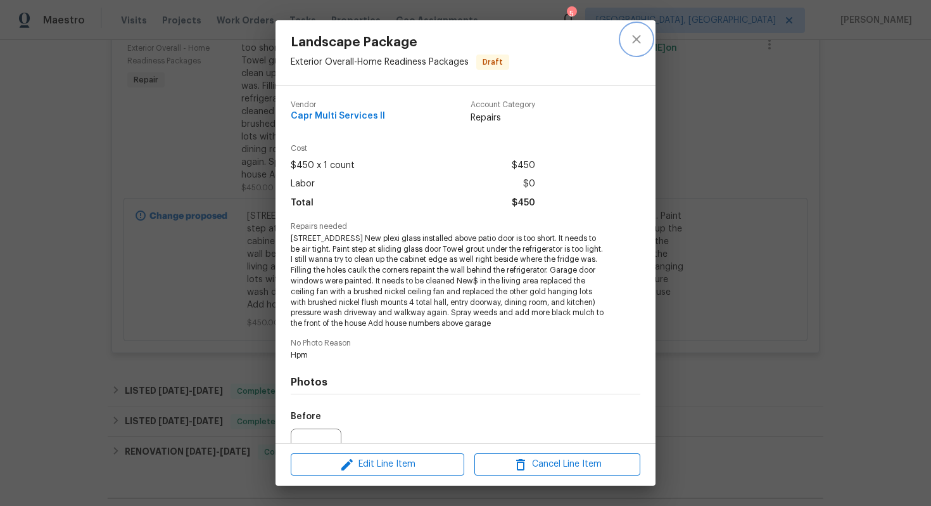
click at [639, 53] on button "close" at bounding box center [637, 39] width 30 height 30
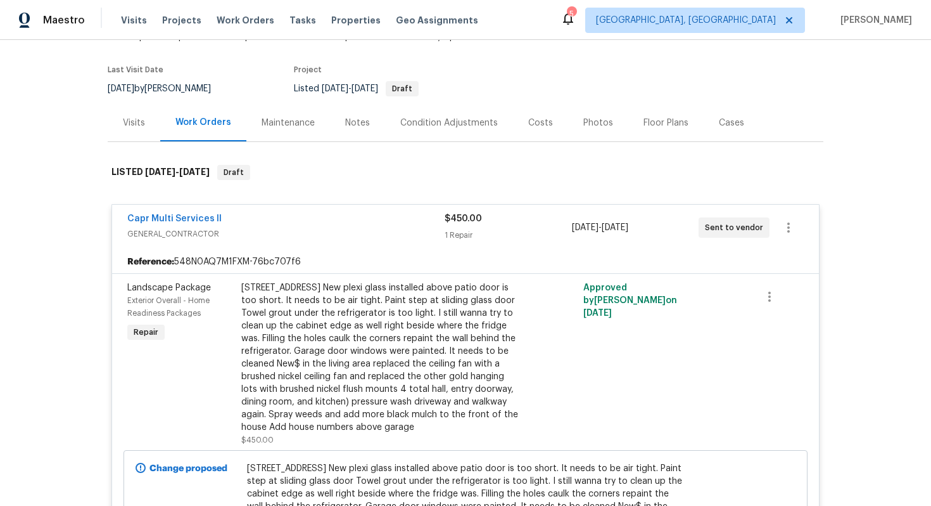
scroll to position [65, 0]
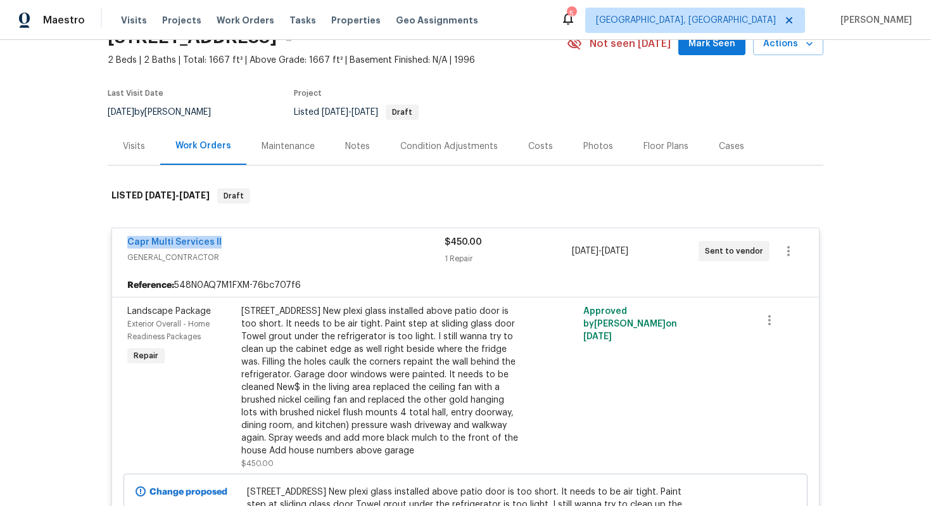
drag, startPoint x: 257, startPoint y: 247, endPoint x: 114, endPoint y: 243, distance: 142.6
click at [114, 243] on div "Capr Multi Services ll GENERAL_CONTRACTOR $450.00 1 Repair 8/12/2025 - 8/19/202…" at bounding box center [465, 251] width 707 height 46
copy link "Capr Multi Services ll"
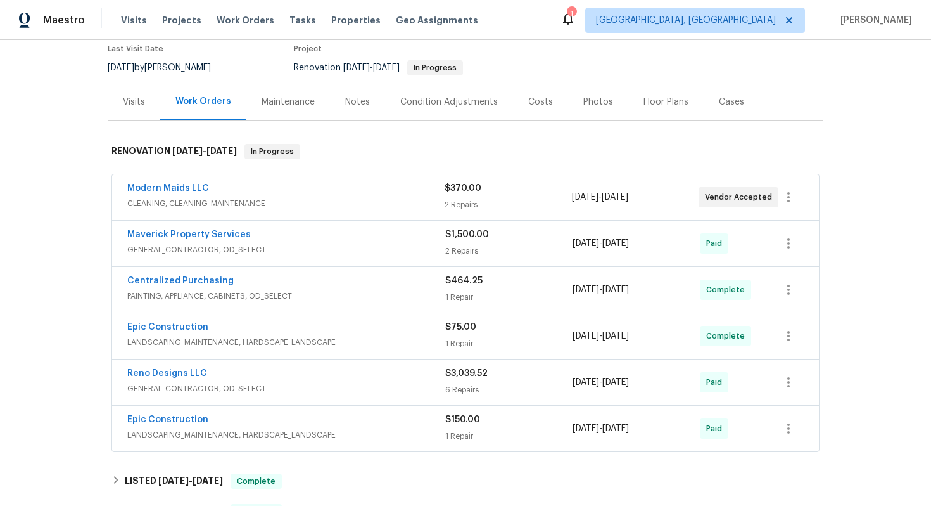
scroll to position [112, 0]
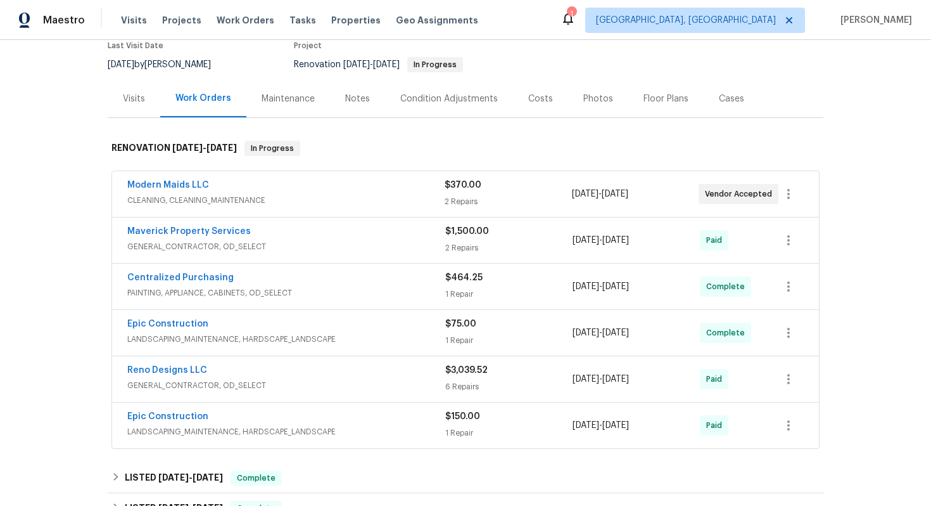
click at [273, 328] on div "Epic Construction" at bounding box center [286, 324] width 318 height 15
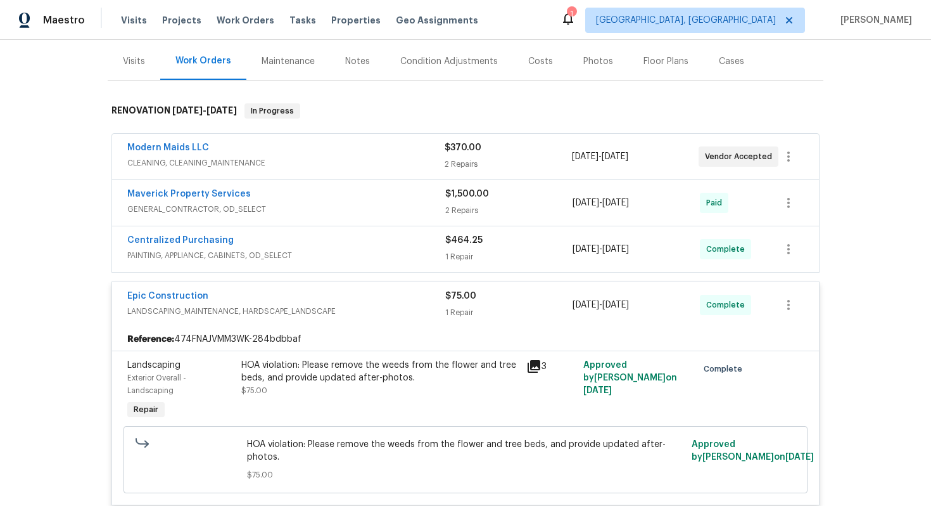
scroll to position [164, 0]
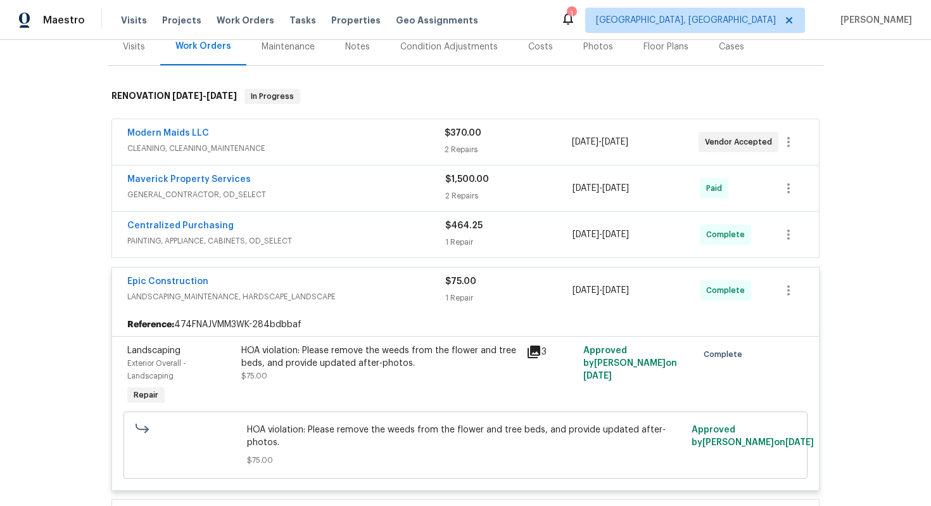
click at [266, 285] on div "Epic Construction" at bounding box center [286, 282] width 318 height 15
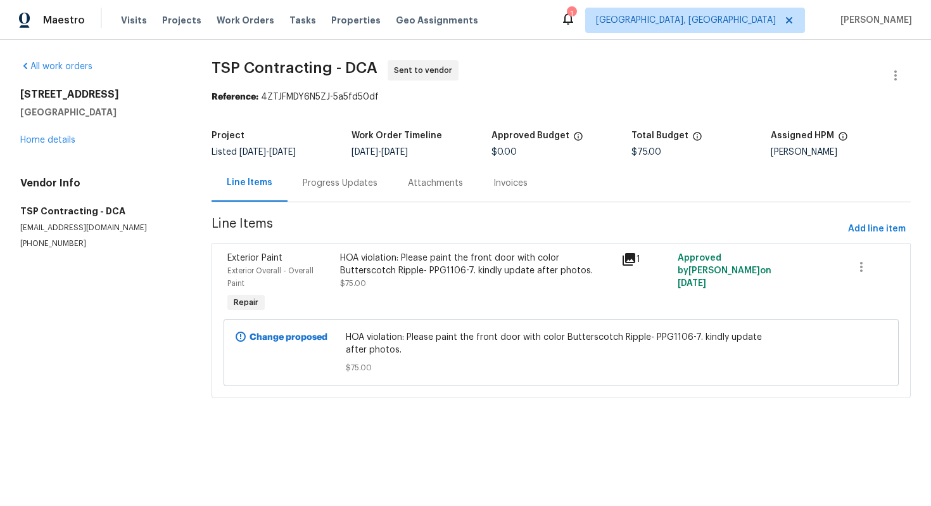
click at [319, 181] on div "Progress Updates" at bounding box center [340, 183] width 75 height 13
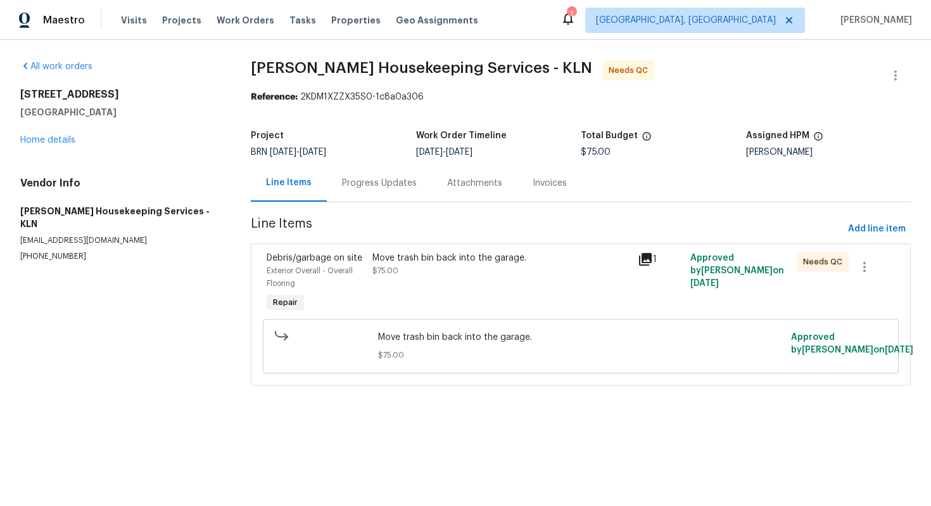
click at [357, 180] on div "Progress Updates" at bounding box center [379, 183] width 75 height 13
